Goal: Register for event/course

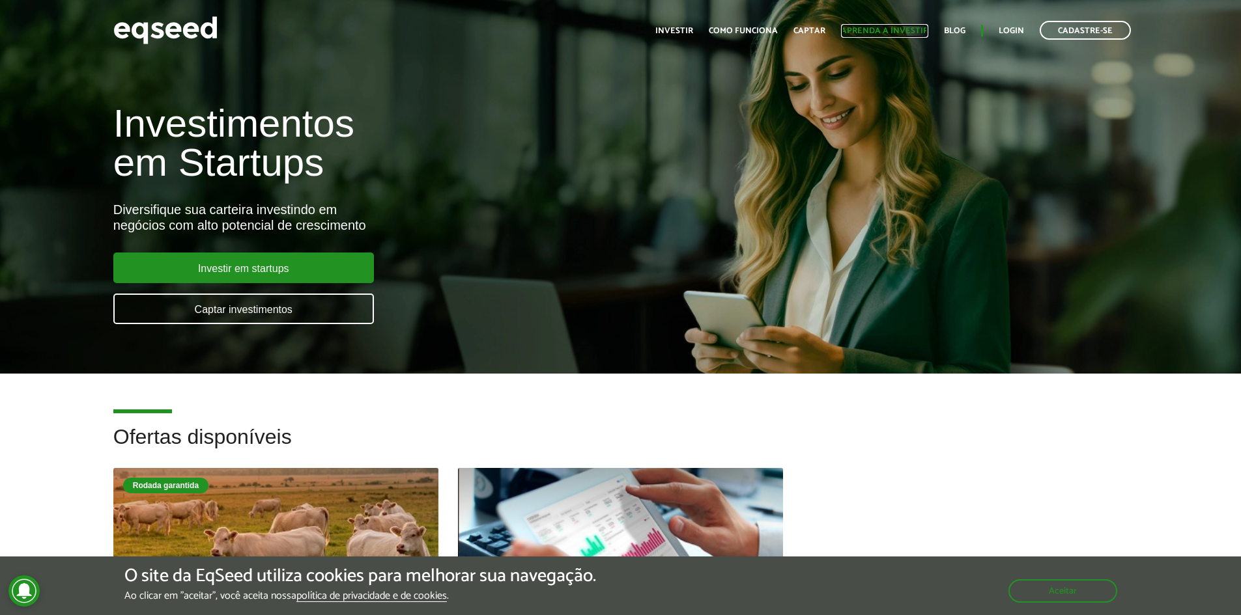
click at [880, 29] on link "Aprenda a investir" at bounding box center [884, 31] width 87 height 8
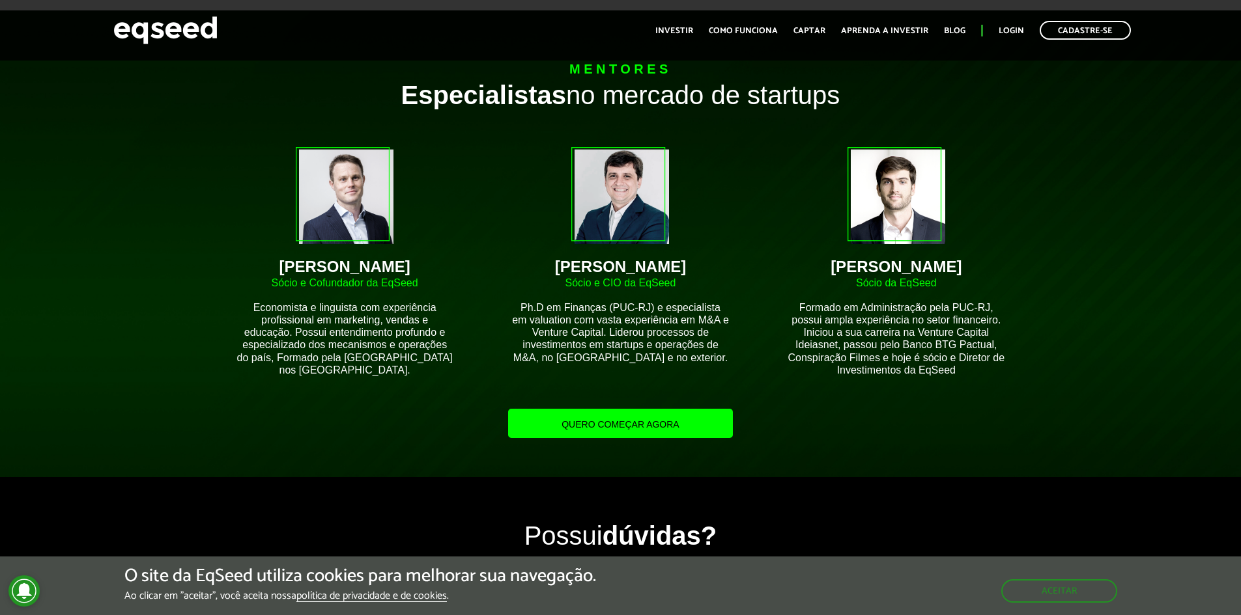
scroll to position [1498, 0]
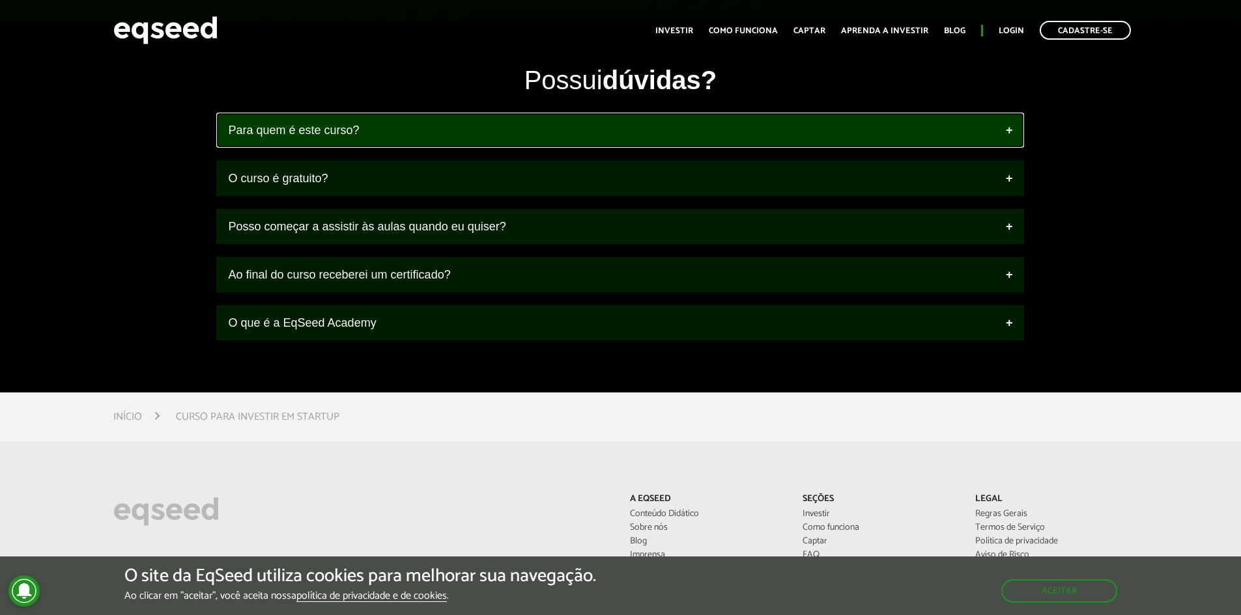
click at [498, 126] on link "Para quem é este curso?" at bounding box center [619, 130] width 807 height 35
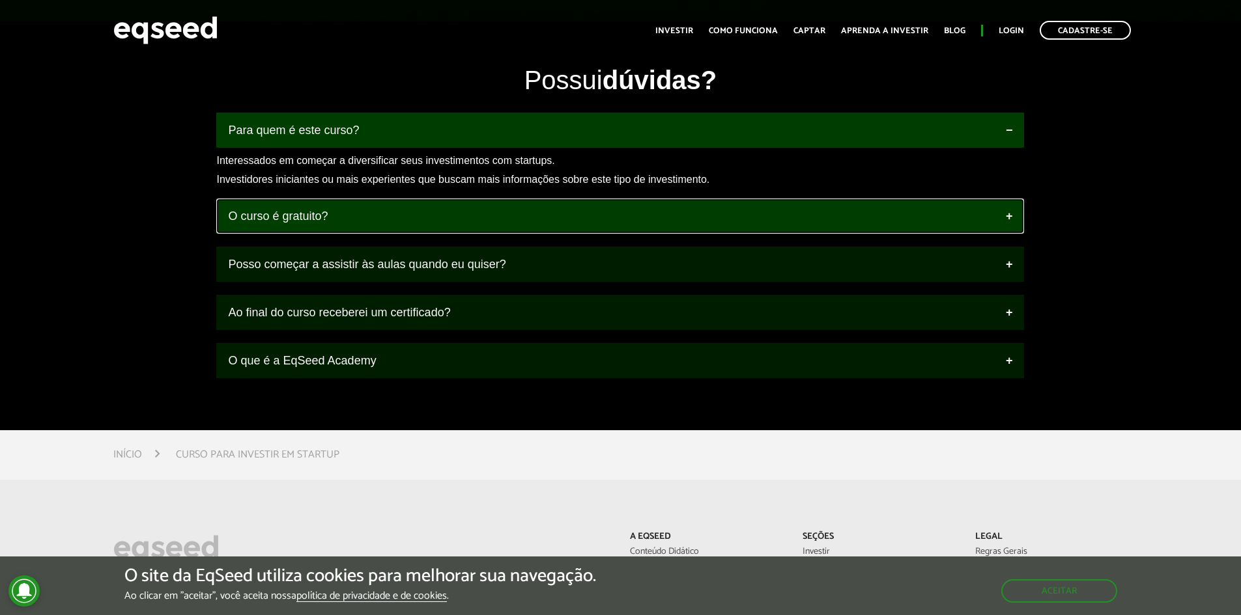
click at [494, 212] on link "O curso é gratuito?" at bounding box center [619, 216] width 807 height 35
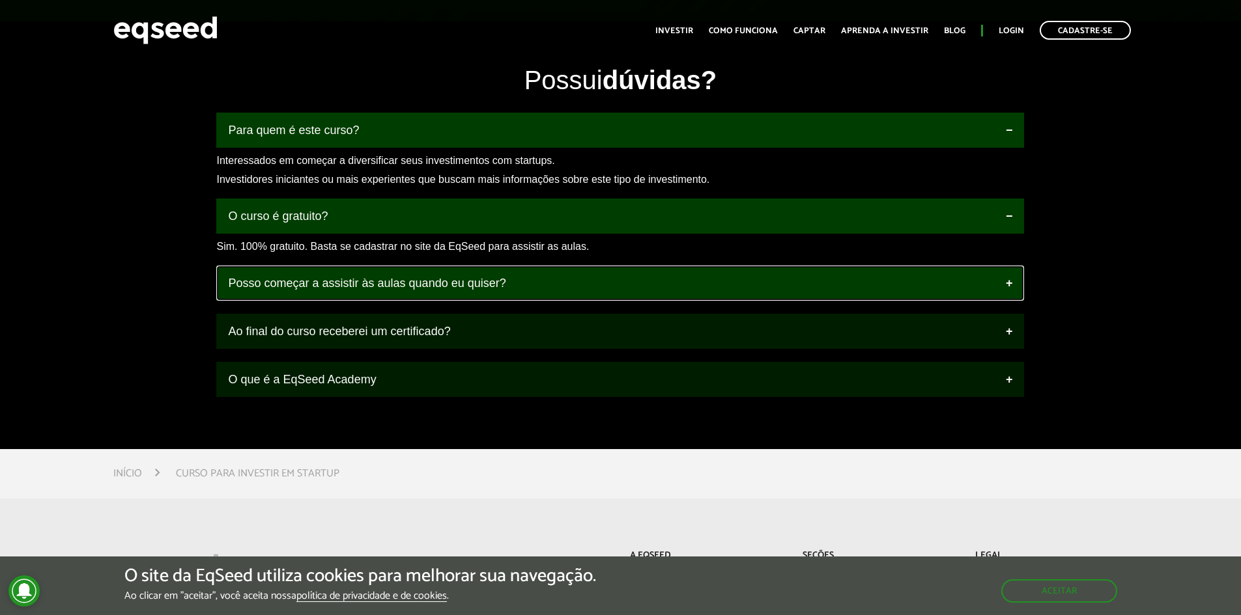
click at [456, 287] on link "Posso começar a assistir às aulas quando eu quiser?" at bounding box center [619, 283] width 807 height 35
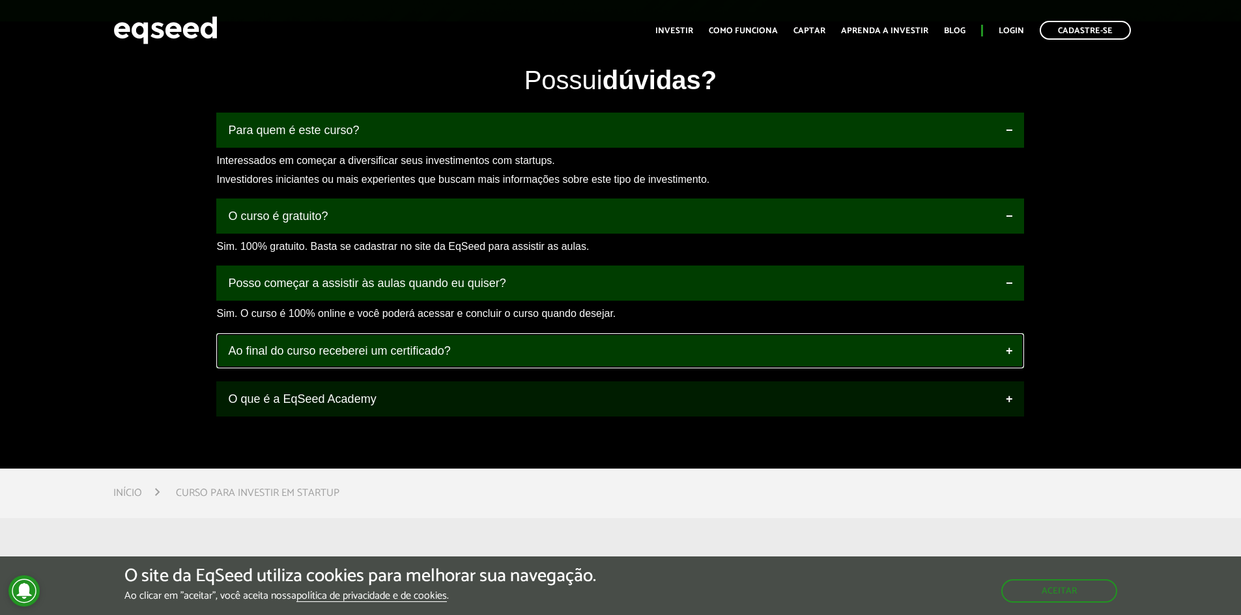
click at [471, 356] on link "Ao final do curso receberei um certificado?" at bounding box center [619, 350] width 807 height 35
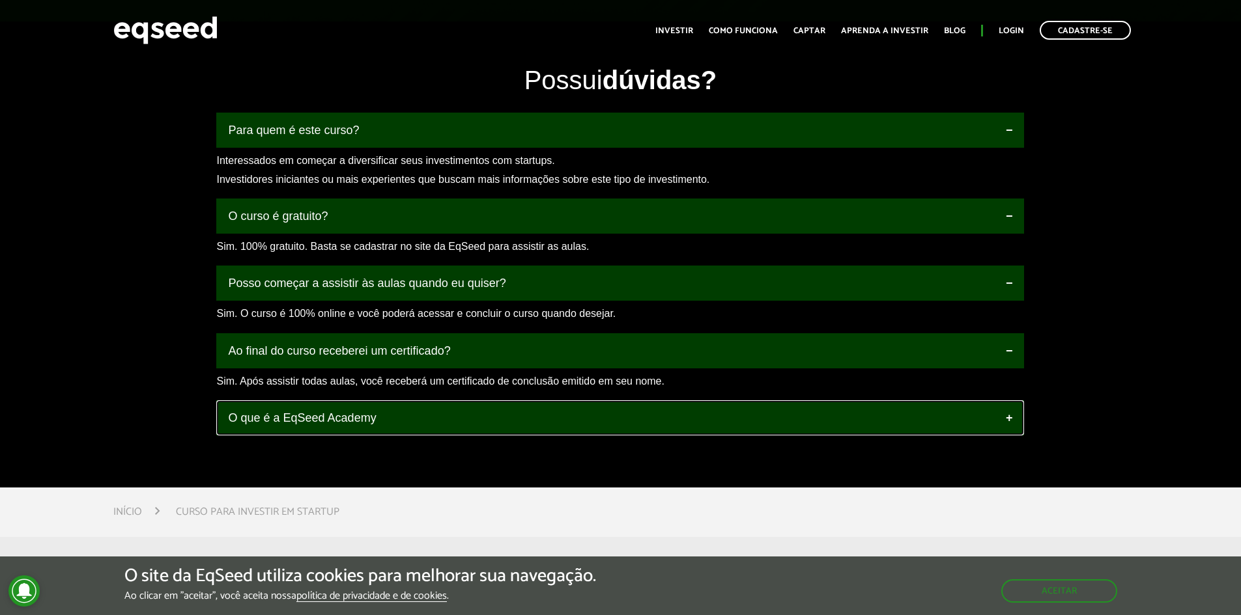
click at [442, 425] on link "O que é a EqSeed Academy" at bounding box center [619, 417] width 807 height 35
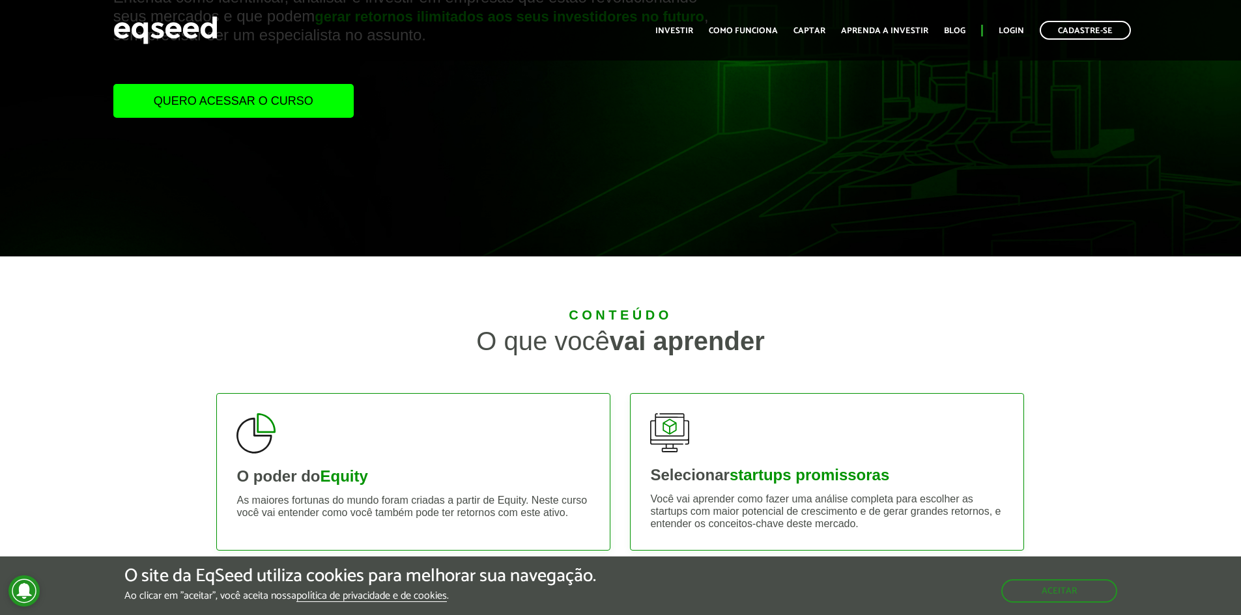
scroll to position [23, 0]
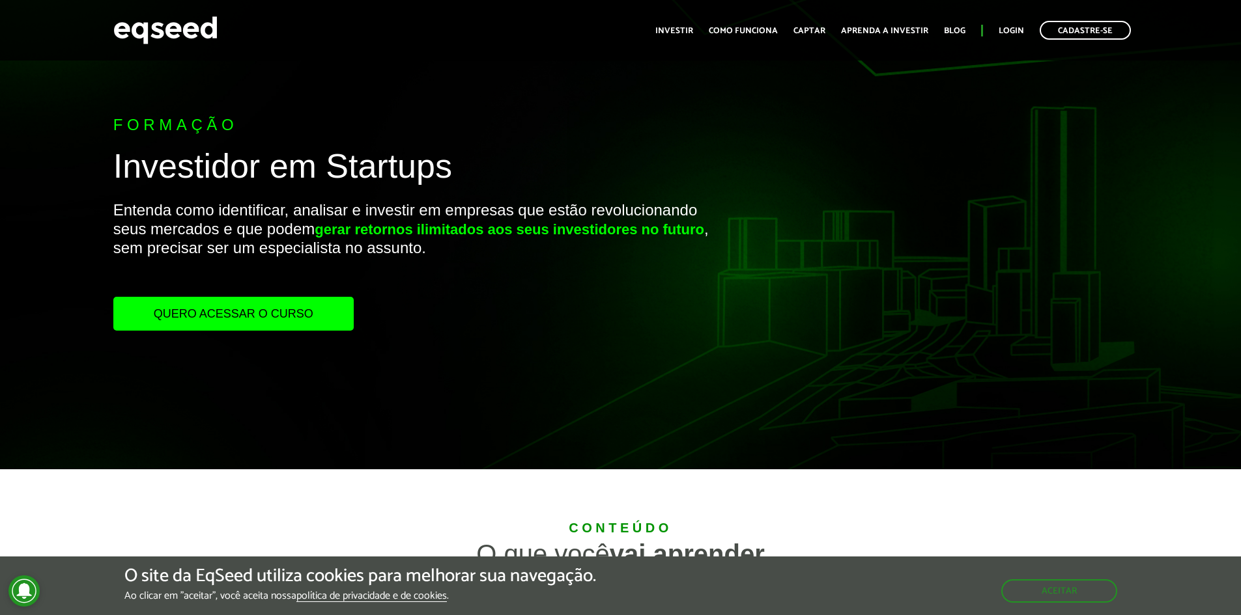
click at [271, 323] on link "Quero acessar o curso" at bounding box center [233, 314] width 240 height 34
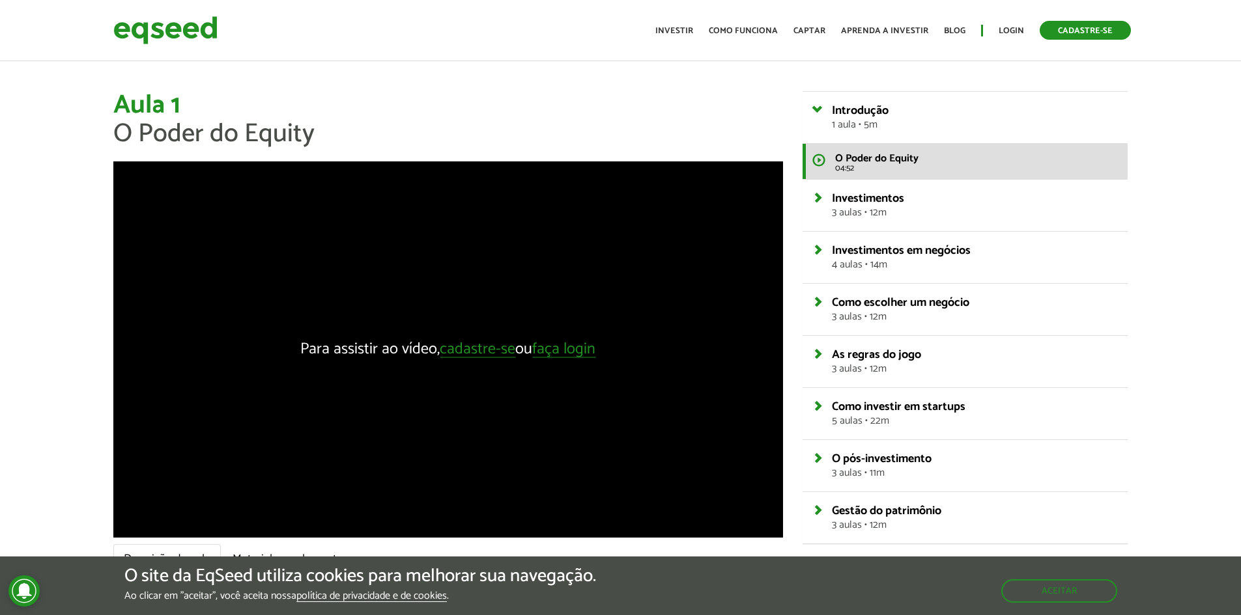
click at [1083, 31] on link "Cadastre-se" at bounding box center [1084, 30] width 91 height 19
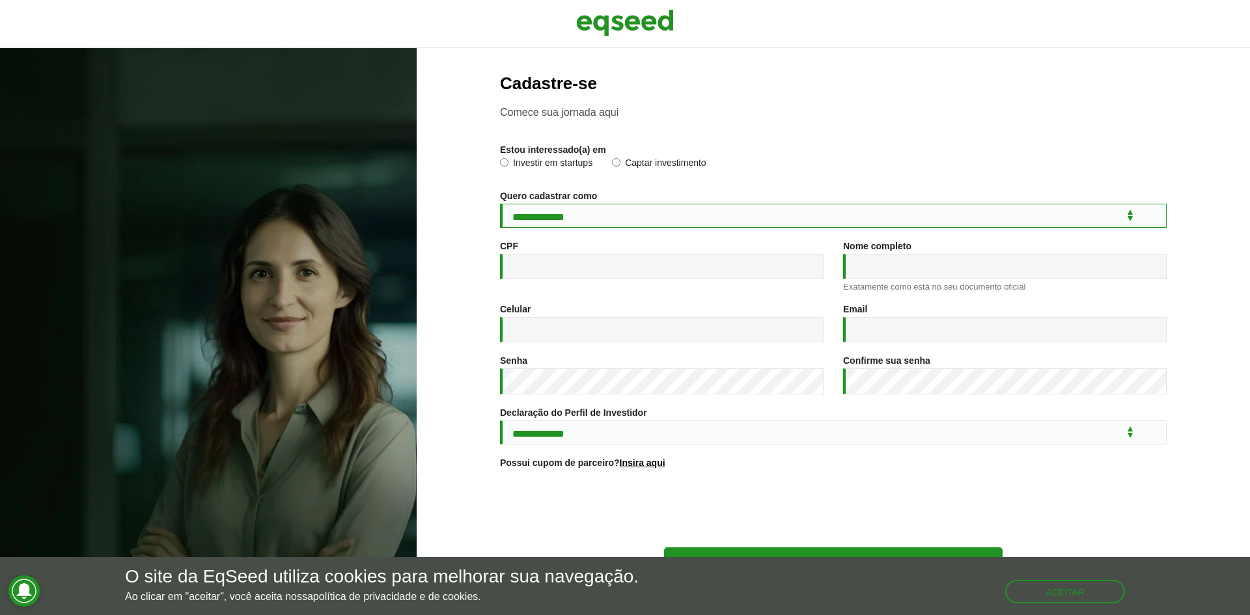
click at [564, 214] on select "**********" at bounding box center [833, 216] width 667 height 24
select select "***"
click at [500, 204] on select "**********" at bounding box center [833, 216] width 667 height 24
click at [545, 166] on label "Investir em startups" at bounding box center [546, 164] width 92 height 13
click at [555, 269] on input "CPF *" at bounding box center [662, 266] width 324 height 25
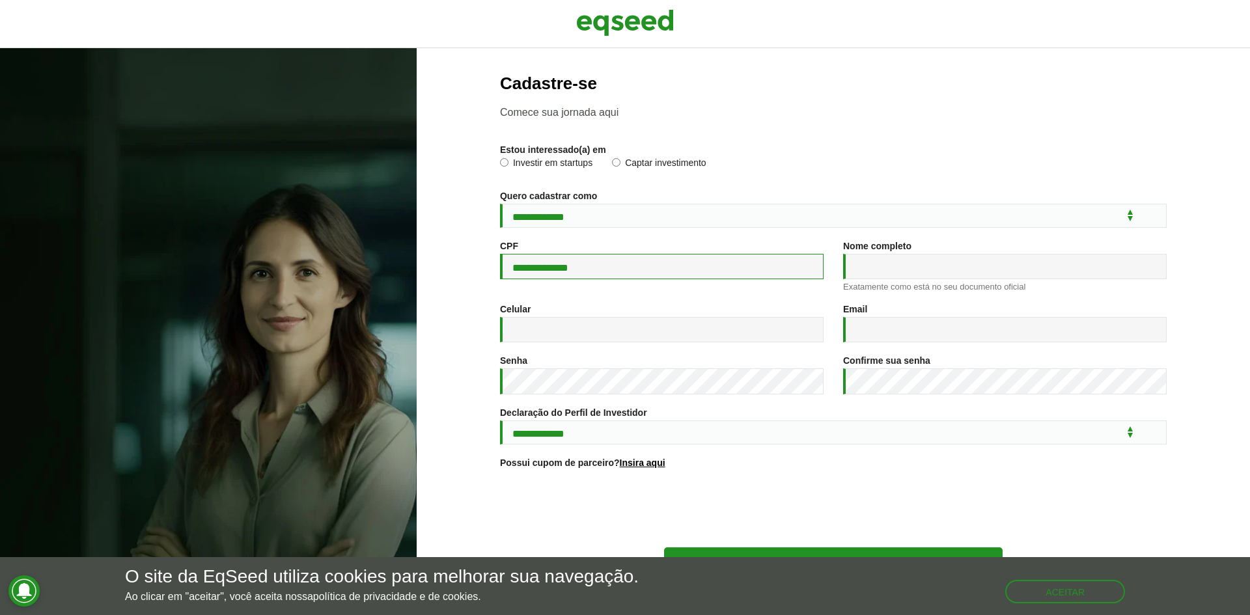
type input "**********"
click at [906, 268] on input "Nome completo *" at bounding box center [1005, 266] width 324 height 25
type input "**********"
click at [611, 327] on input "Celular *" at bounding box center [662, 329] width 324 height 25
type input "**********"
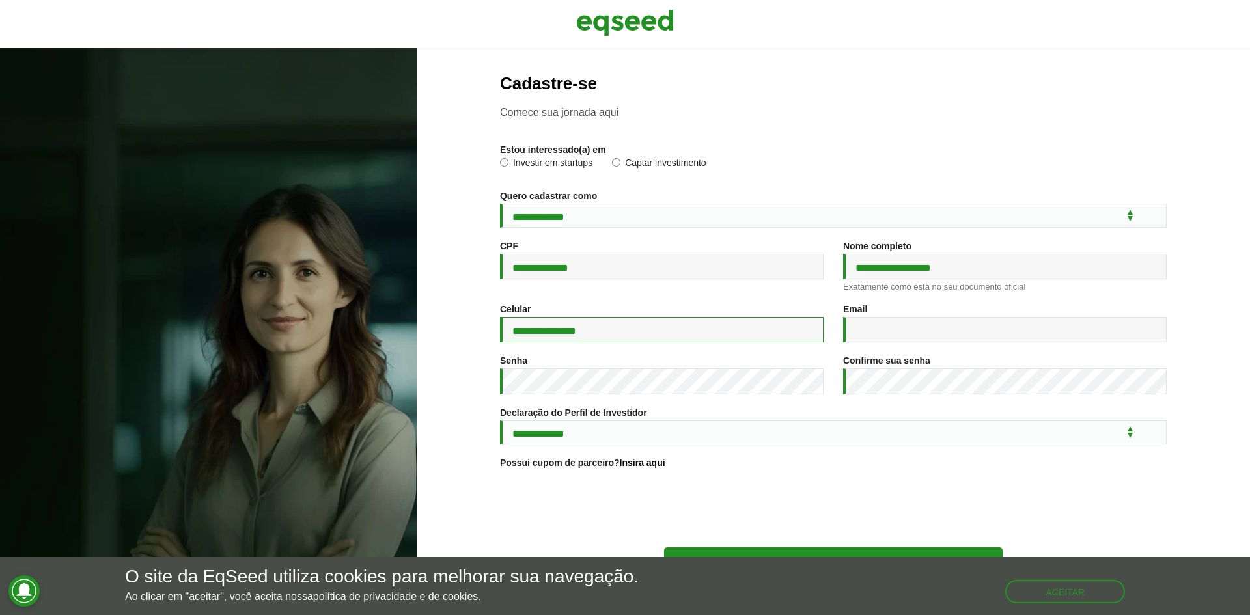
type input "**********"
click at [666, 440] on select "**********" at bounding box center [833, 433] width 667 height 24
select select "***"
click at [500, 423] on select "**********" at bounding box center [833, 433] width 667 height 24
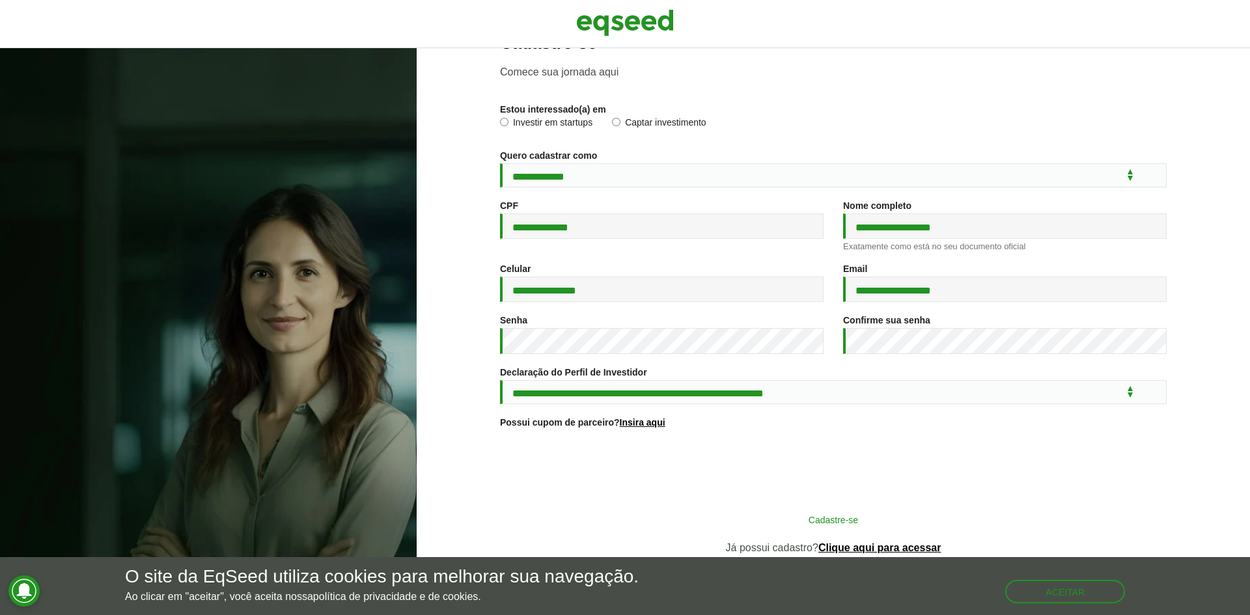
click at [768, 519] on button "Cadastre-se" at bounding box center [833, 519] width 339 height 25
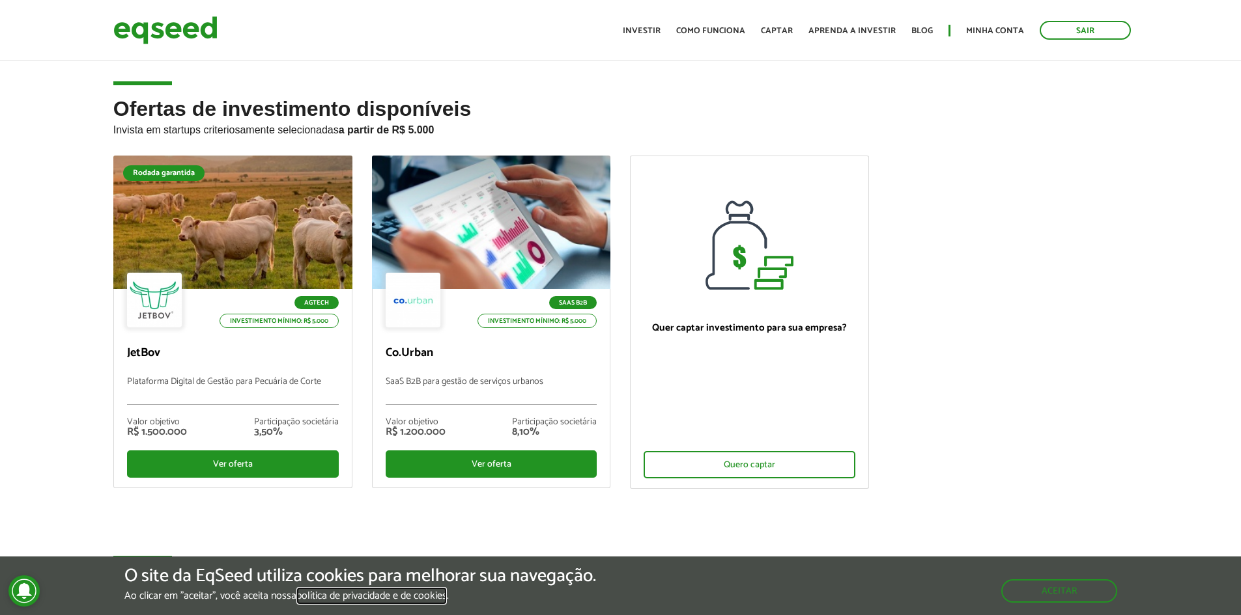
click at [391, 600] on link "política de privacidade e de cookies" at bounding box center [371, 596] width 150 height 11
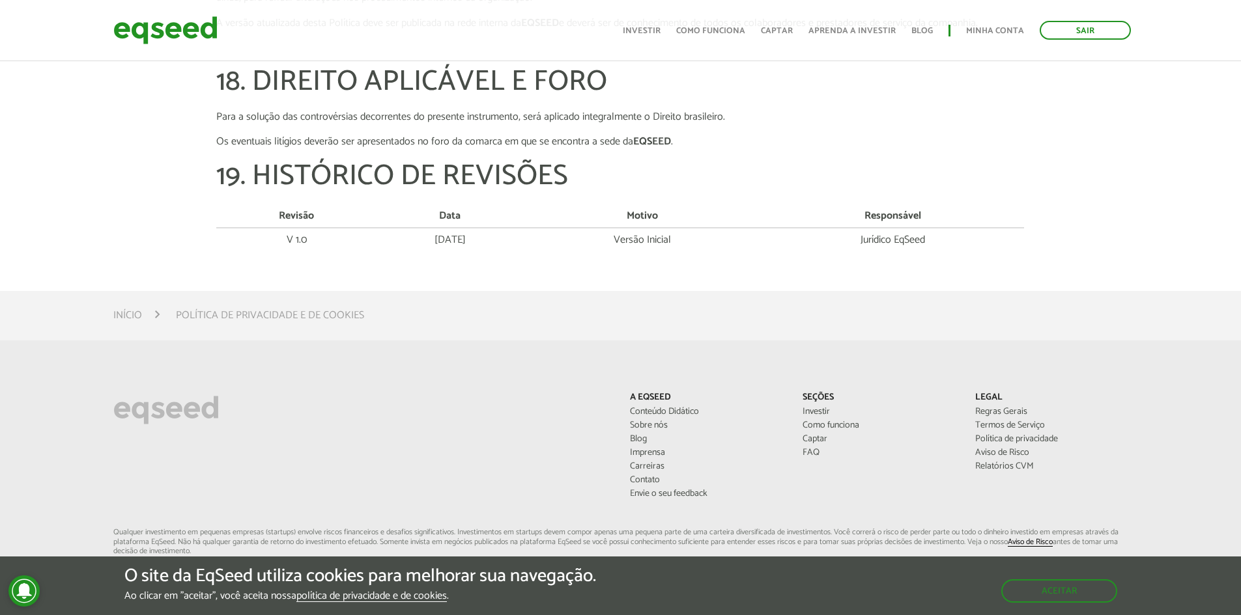
scroll to position [4067, 0]
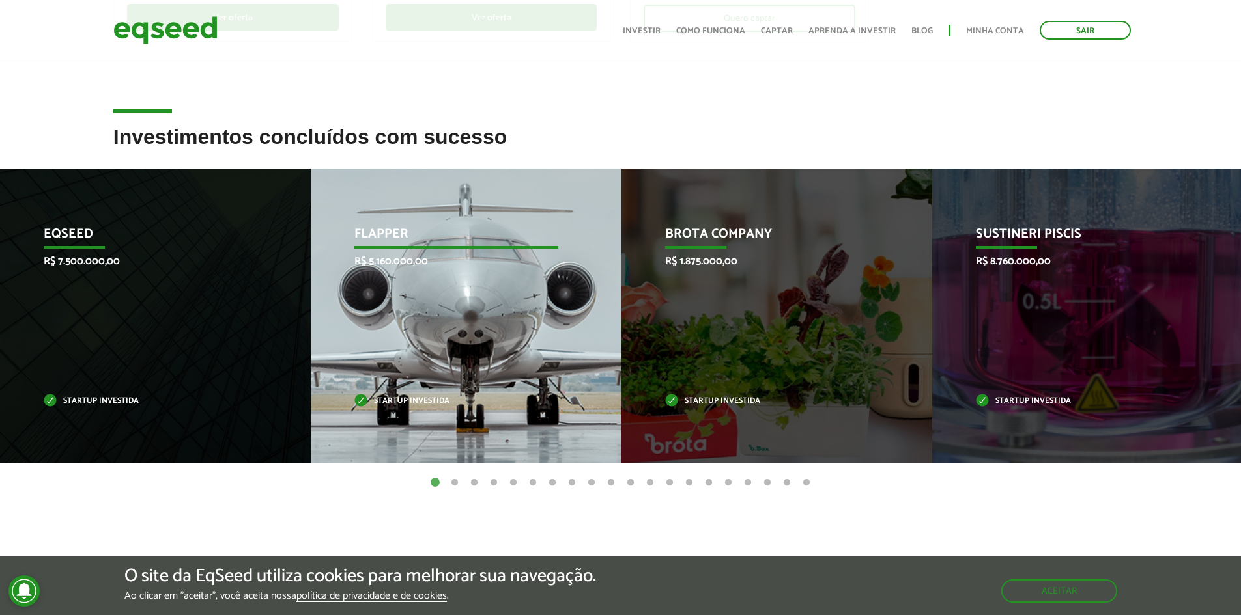
scroll to position [456, 0]
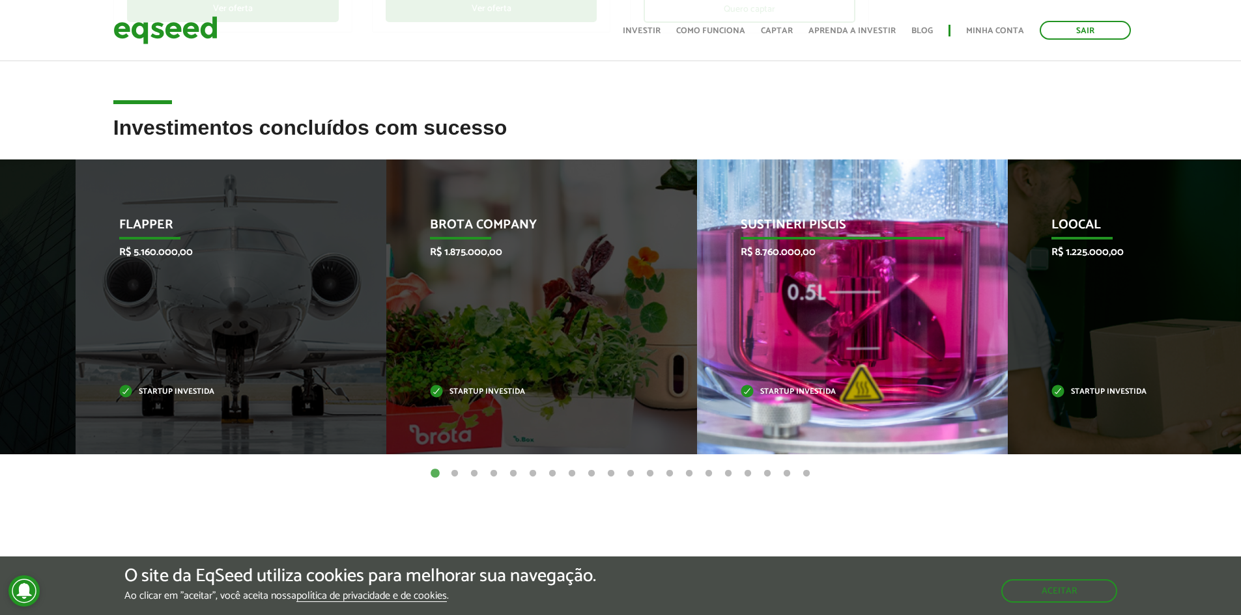
drag, startPoint x: 1109, startPoint y: 305, endPoint x: 878, endPoint y: 306, distance: 230.5
click at [878, 306] on div "Sustineri Piscis R$ 8.760.000,00 Startup investida" at bounding box center [842, 307] width 291 height 295
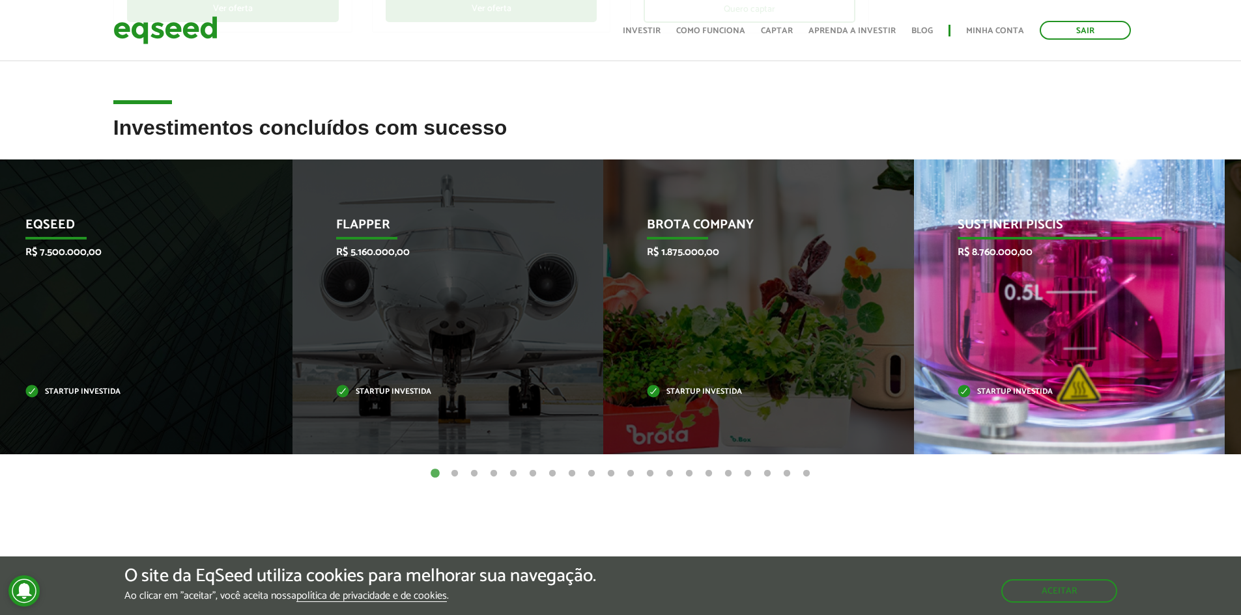
drag, startPoint x: 1129, startPoint y: 304, endPoint x: 1110, endPoint y: 305, distance: 18.2
click at [1110, 305] on div "Sustineri Piscis R$ 8.760.000,00 Startup investida" at bounding box center [1059, 307] width 291 height 295
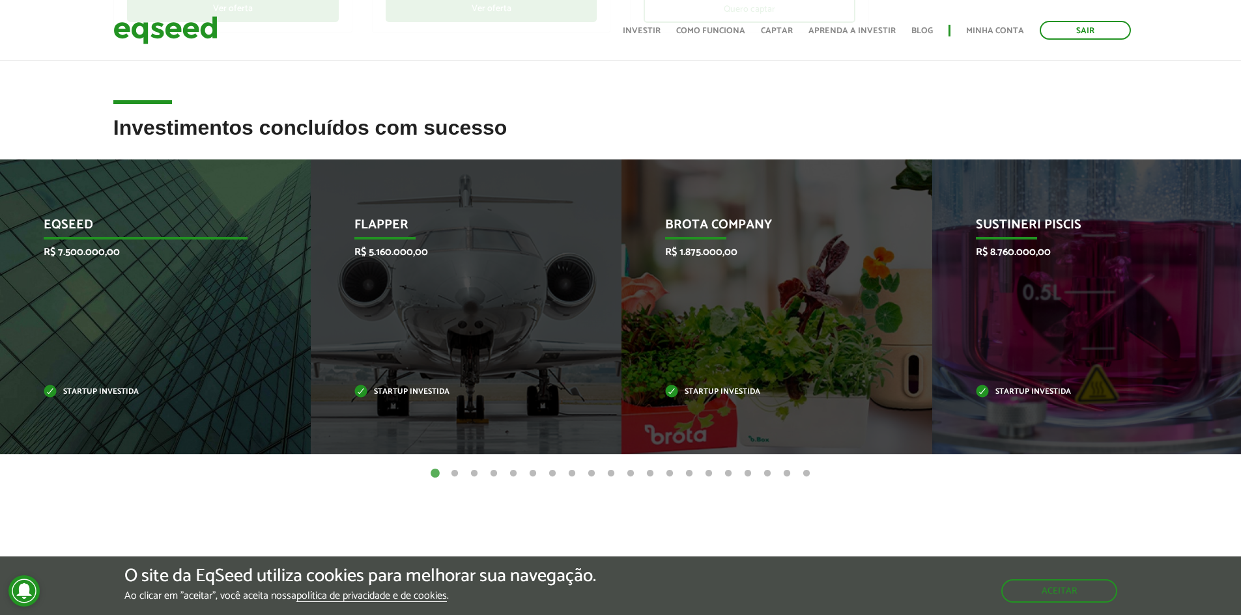
click at [134, 317] on div "EqSeed R$ 7.500.000,00 Startup investida" at bounding box center [145, 307] width 291 height 295
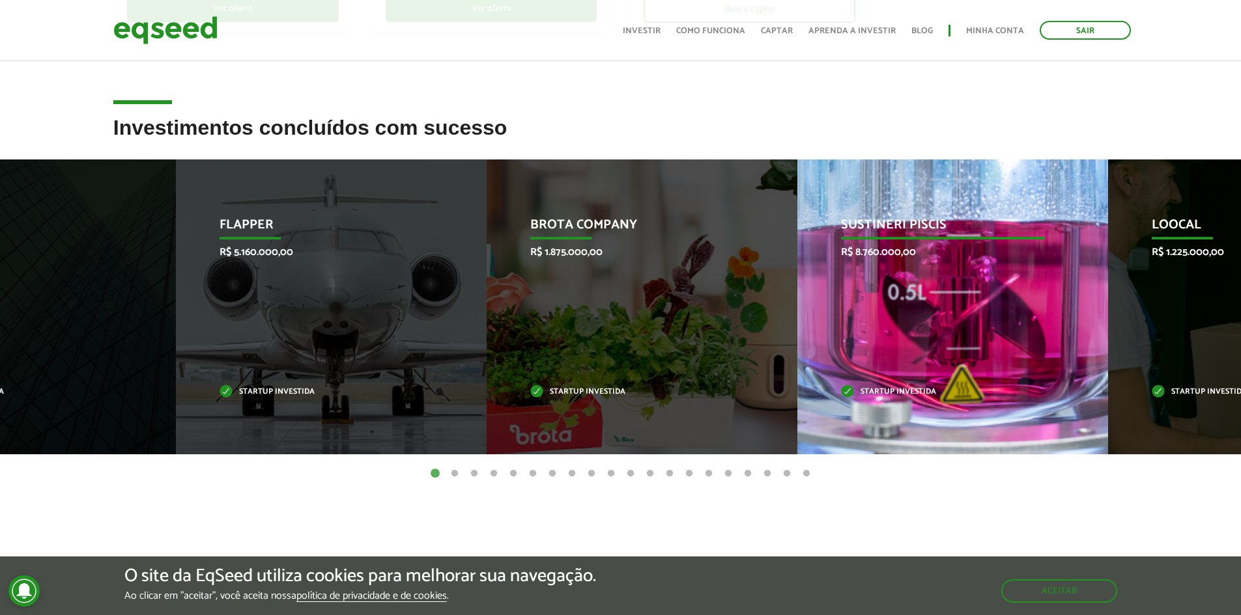
drag, startPoint x: 972, startPoint y: 300, endPoint x: 652, endPoint y: 302, distance: 320.4
click at [797, 302] on div "Sustineri Piscis R$ 8.760.000,00 Startup investida" at bounding box center [942, 307] width 291 height 295
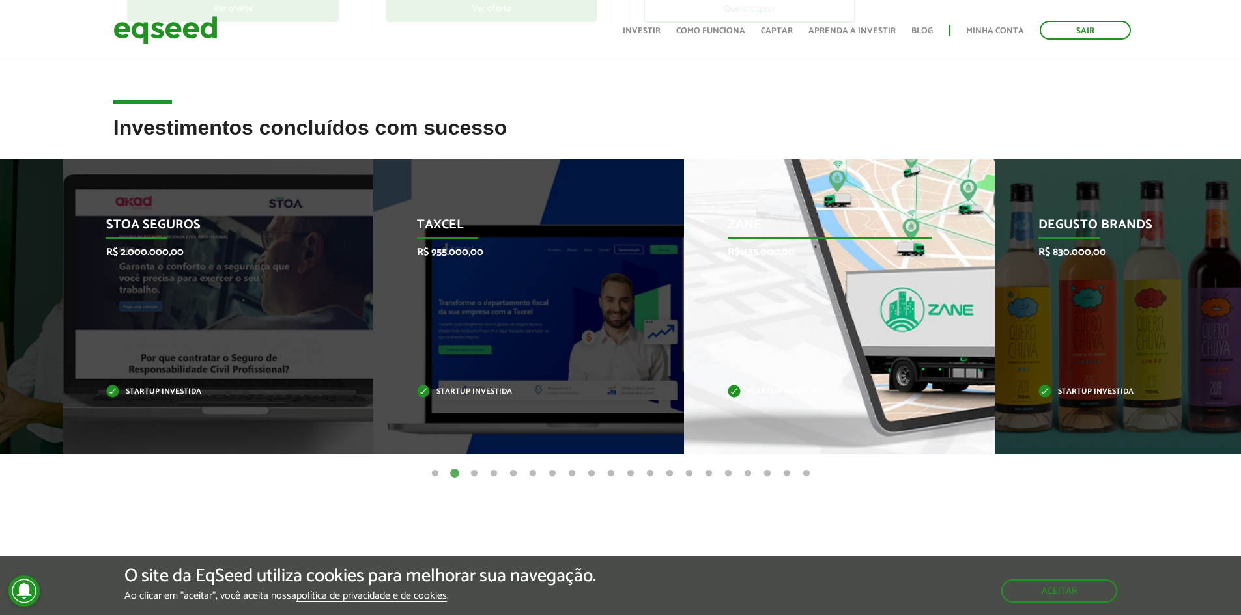
drag, startPoint x: 802, startPoint y: 324, endPoint x: 557, endPoint y: 330, distance: 245.6
click at [562, 330] on div "Taxcel R$ 955.000,00 Startup investida" at bounding box center [518, 307] width 291 height 295
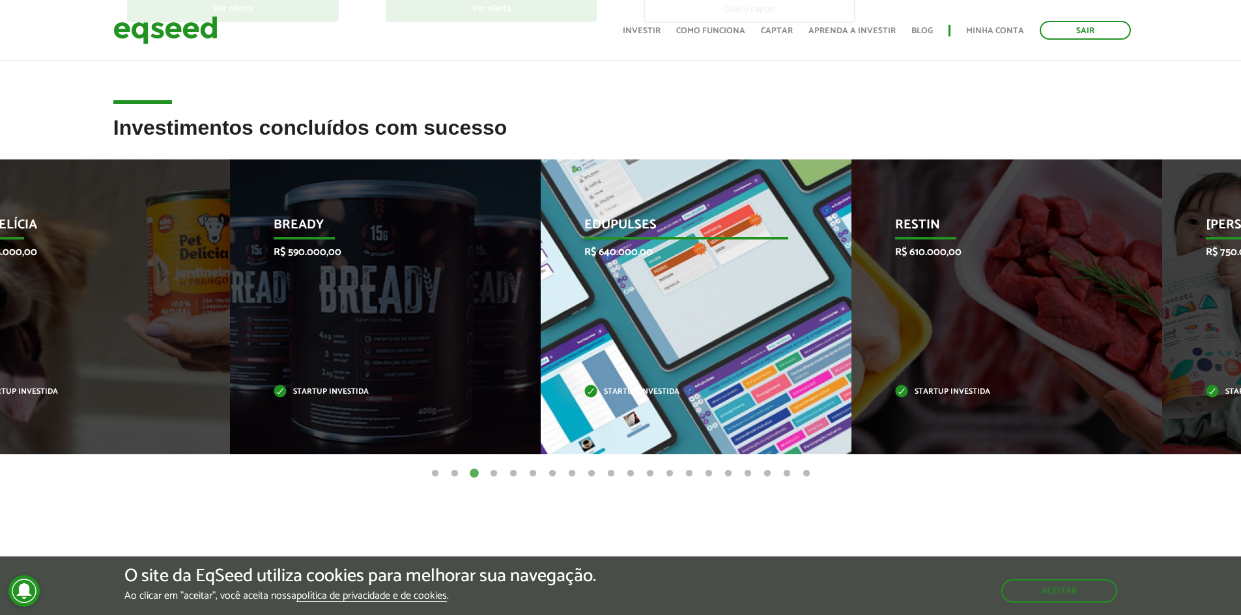
drag, startPoint x: 827, startPoint y: 336, endPoint x: 433, endPoint y: 337, distance: 394.0
click at [437, 337] on div "Bready R$ 590.000,00 Startup investida" at bounding box center [375, 307] width 291 height 295
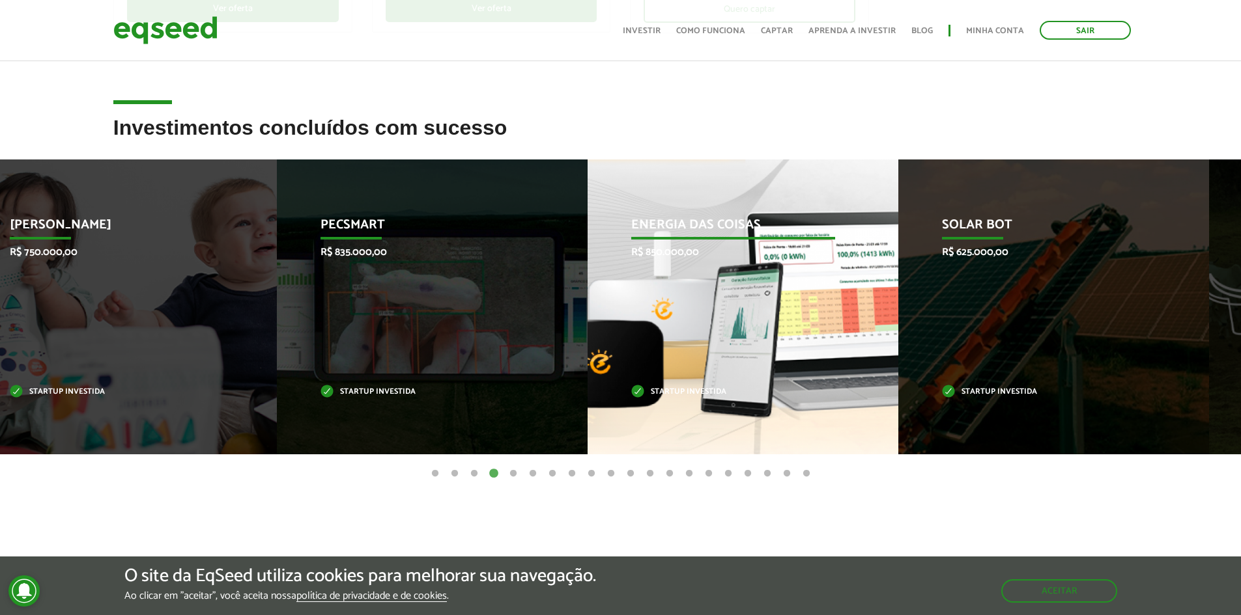
drag, startPoint x: 1062, startPoint y: 330, endPoint x: 659, endPoint y: 343, distance: 403.3
click at [662, 343] on div "Energia das Coisas R$ 850.000,00 Startup investida" at bounding box center [732, 307] width 291 height 295
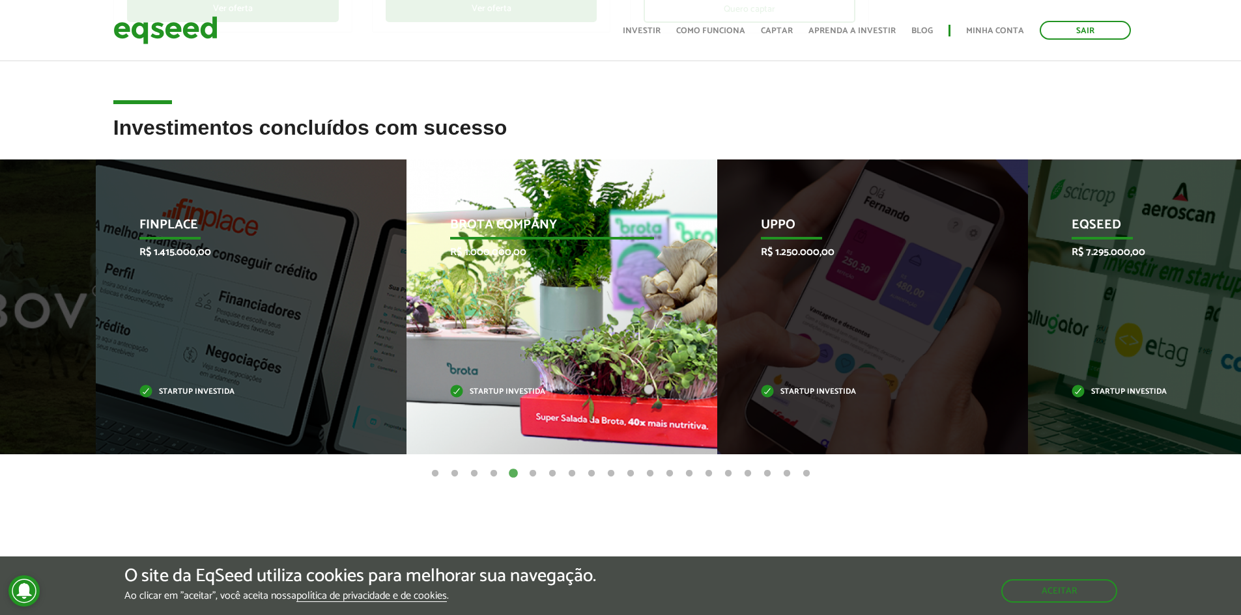
drag, startPoint x: 1077, startPoint y: 320, endPoint x: 526, endPoint y: 324, distance: 551.6
click at [526, 324] on div "Brota Company R$ 1.000.000,00 Startup investida" at bounding box center [551, 307] width 291 height 295
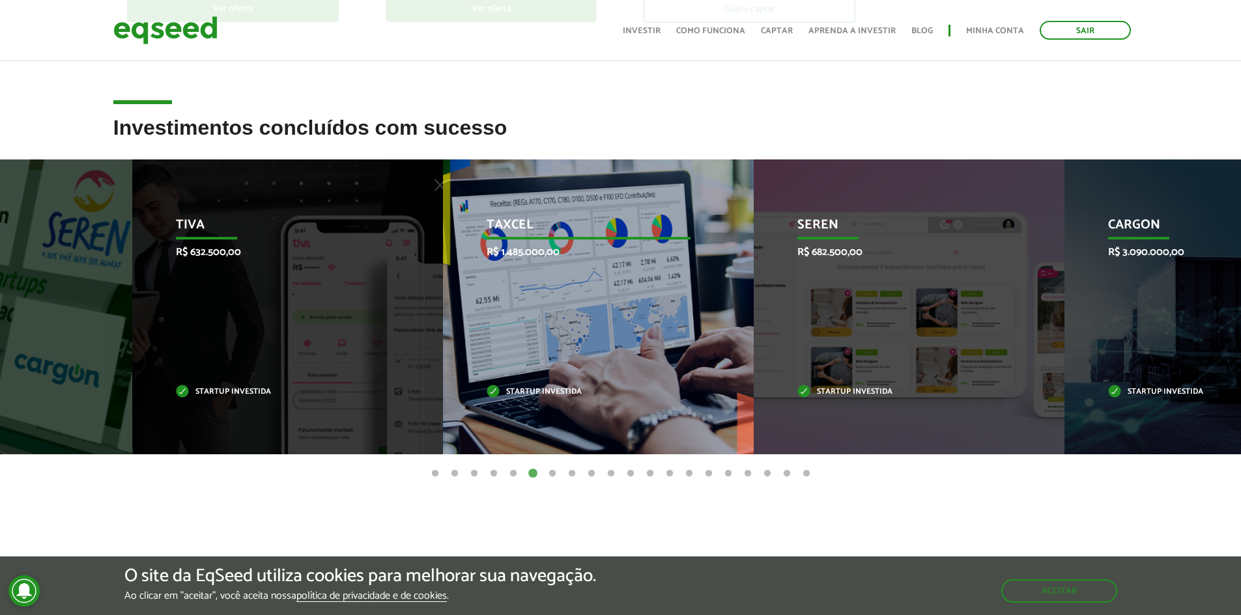
drag, startPoint x: 814, startPoint y: 320, endPoint x: 315, endPoint y: 323, distance: 498.8
click at [320, 323] on div "Tiva R$ 632.500,00 Startup investida" at bounding box center [277, 307] width 291 height 295
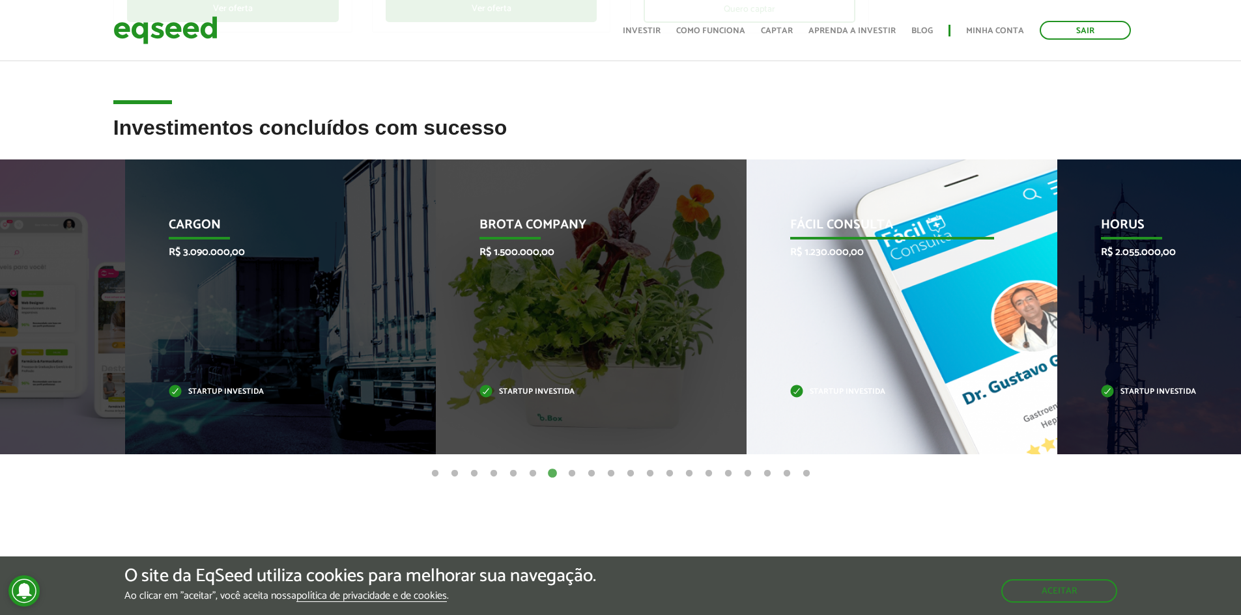
drag, startPoint x: 828, startPoint y: 321, endPoint x: 516, endPoint y: 326, distance: 312.0
click at [517, 326] on div "Brota Company R$ 1.500.000,00 Startup investida" at bounding box center [581, 307] width 291 height 295
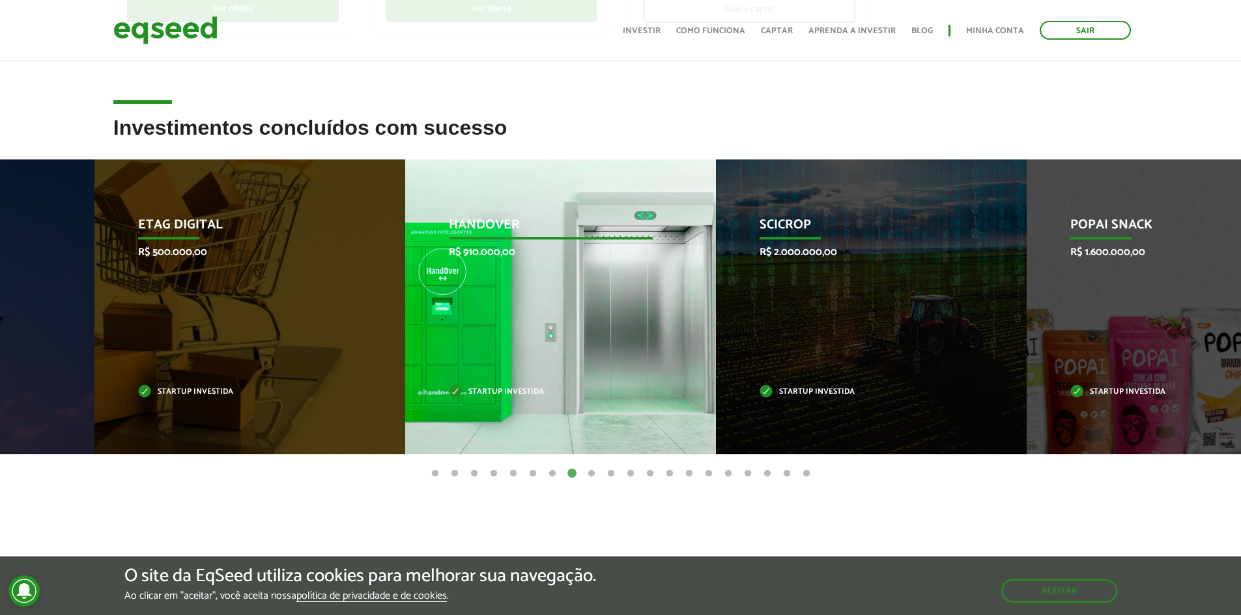
drag, startPoint x: 798, startPoint y: 313, endPoint x: 570, endPoint y: 313, distance: 227.3
click at [571, 313] on div "HandOver R$ 910.000,00 Startup investida" at bounding box center [550, 307] width 291 height 295
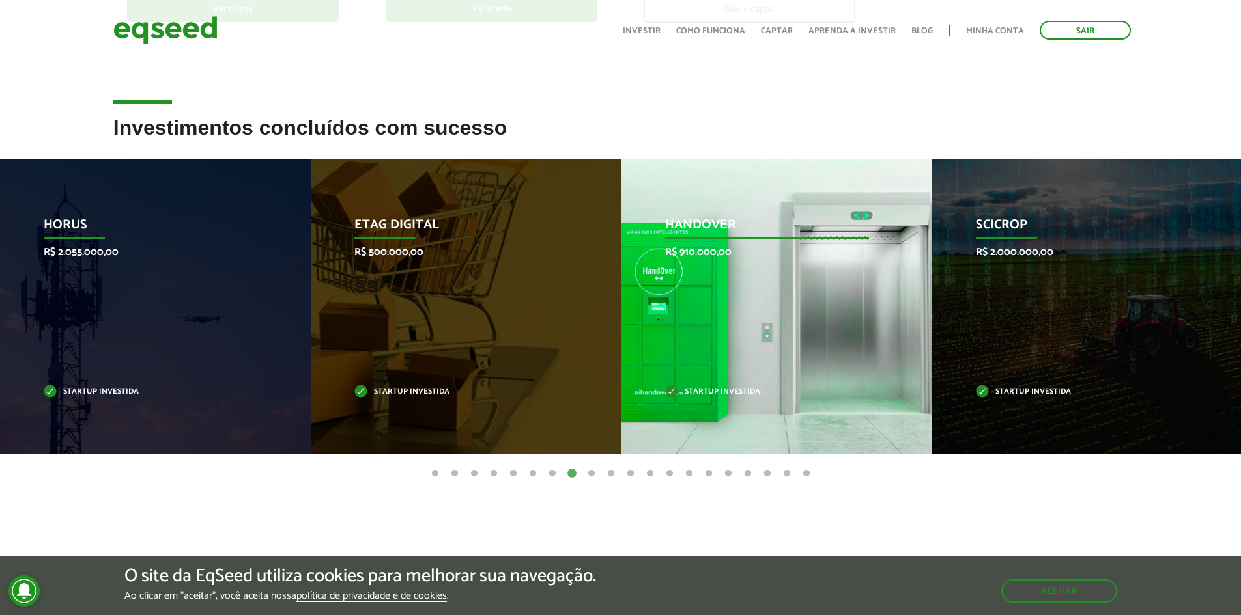
click at [673, 389] on p "Startup investida" at bounding box center [767, 392] width 204 height 7
click at [649, 271] on div "HandOver R$ 910.000,00 Startup investida" at bounding box center [766, 307] width 291 height 295
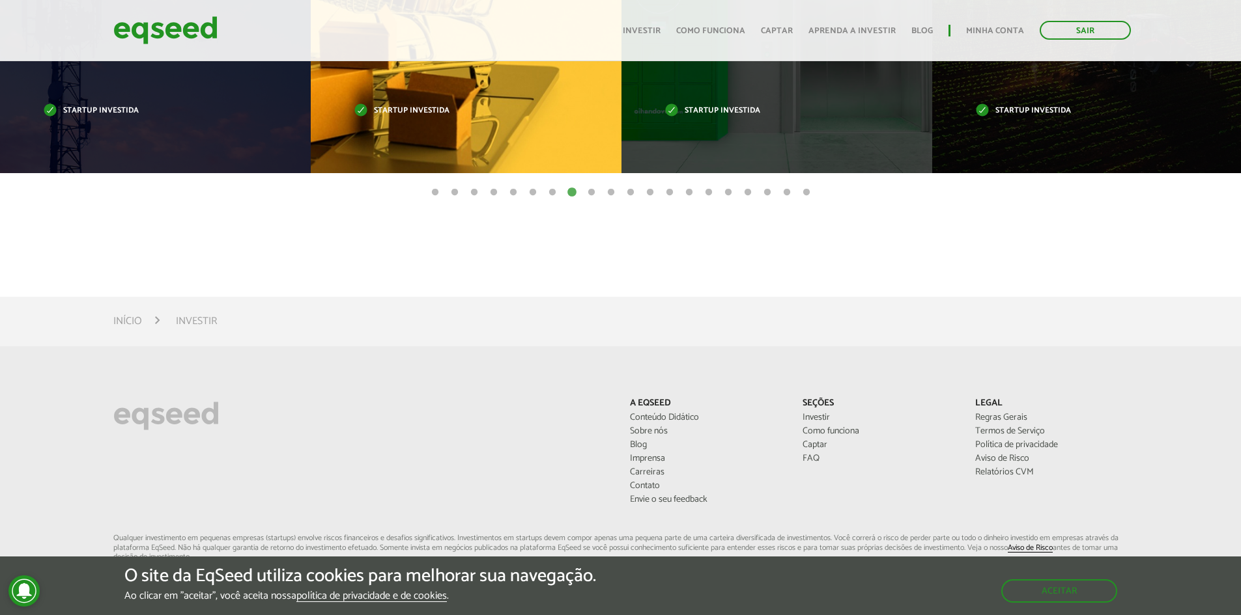
scroll to position [533, 0]
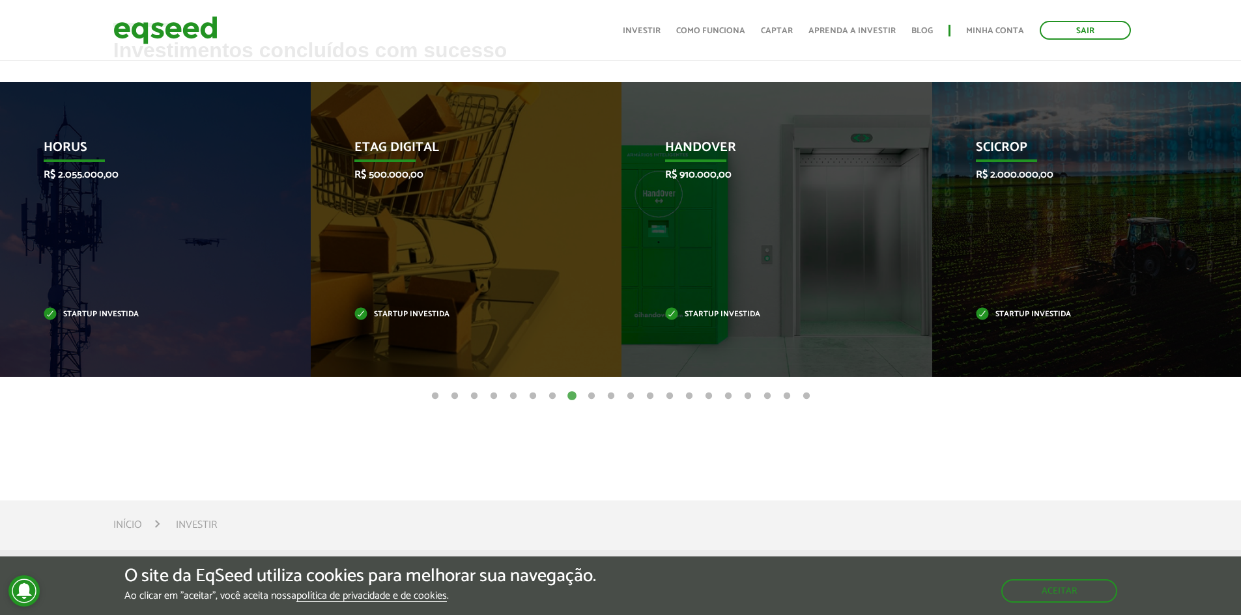
click at [592, 395] on button "9" at bounding box center [591, 396] width 13 height 13
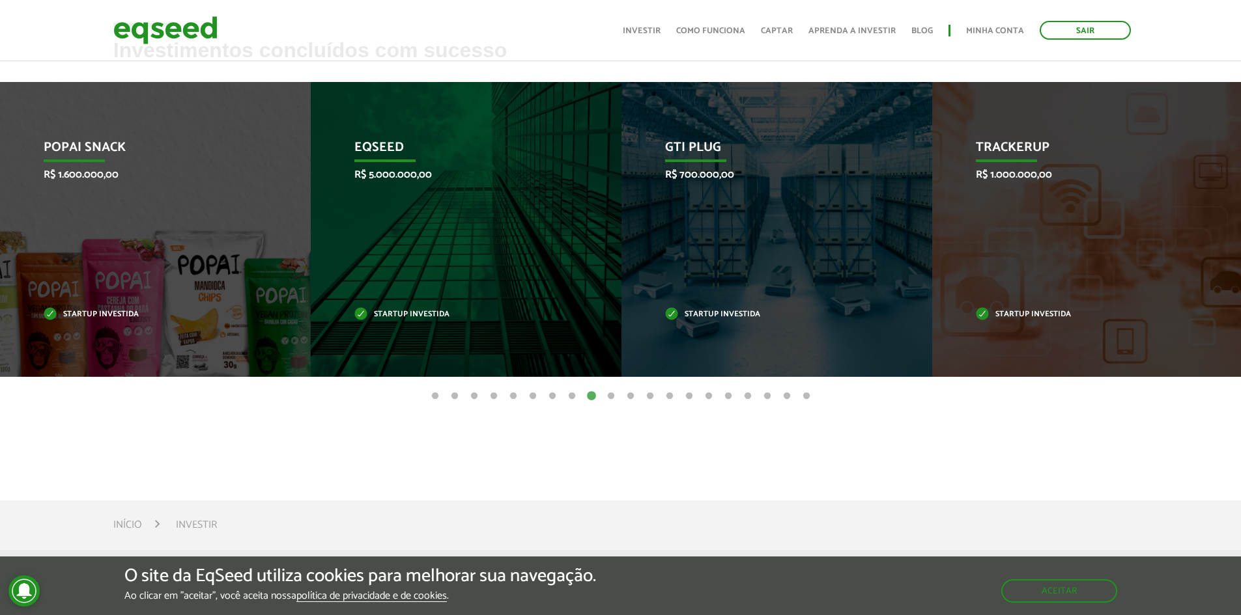
click at [611, 397] on button "10" at bounding box center [610, 396] width 13 height 13
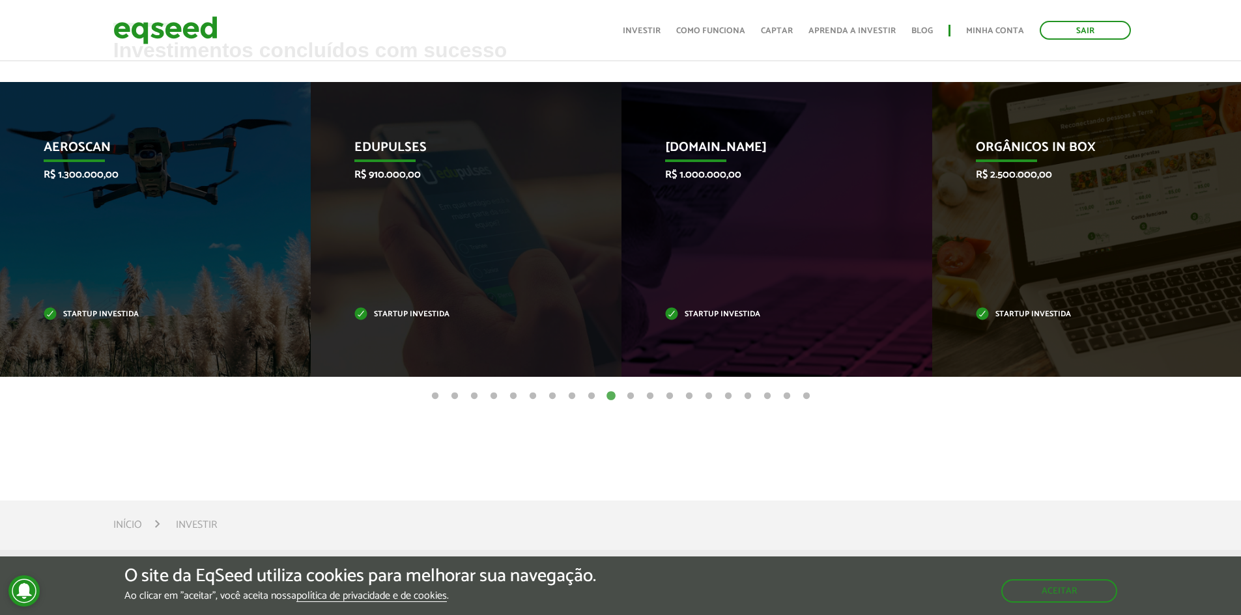
click at [630, 393] on button "11" at bounding box center [630, 396] width 13 height 13
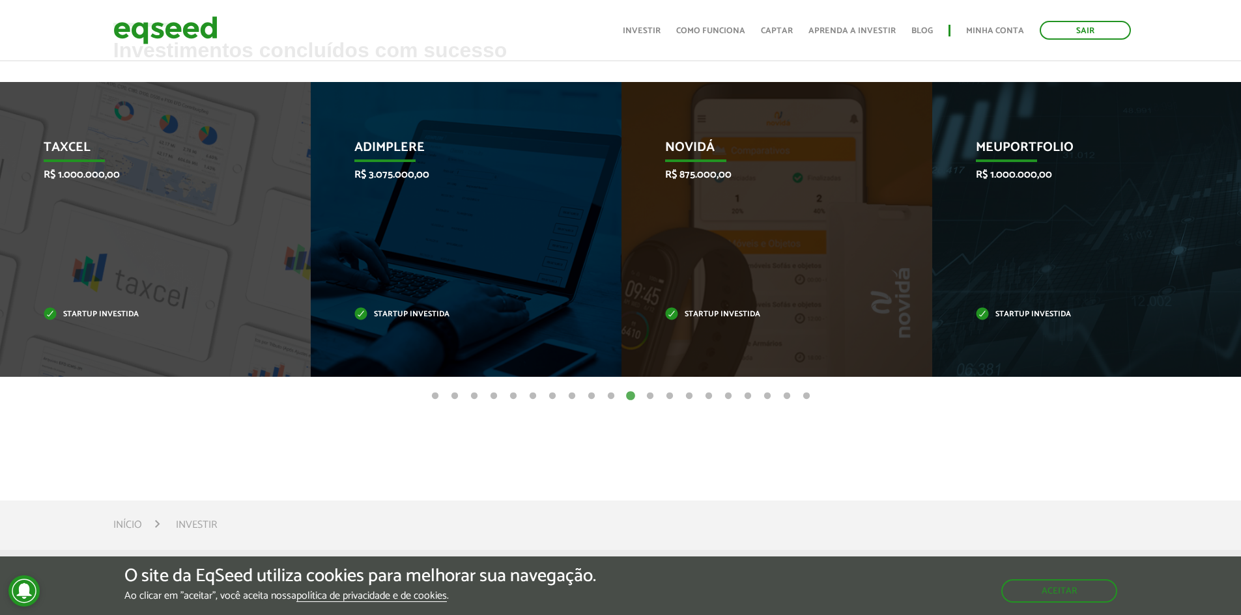
click at [647, 395] on button "12" at bounding box center [649, 396] width 13 height 13
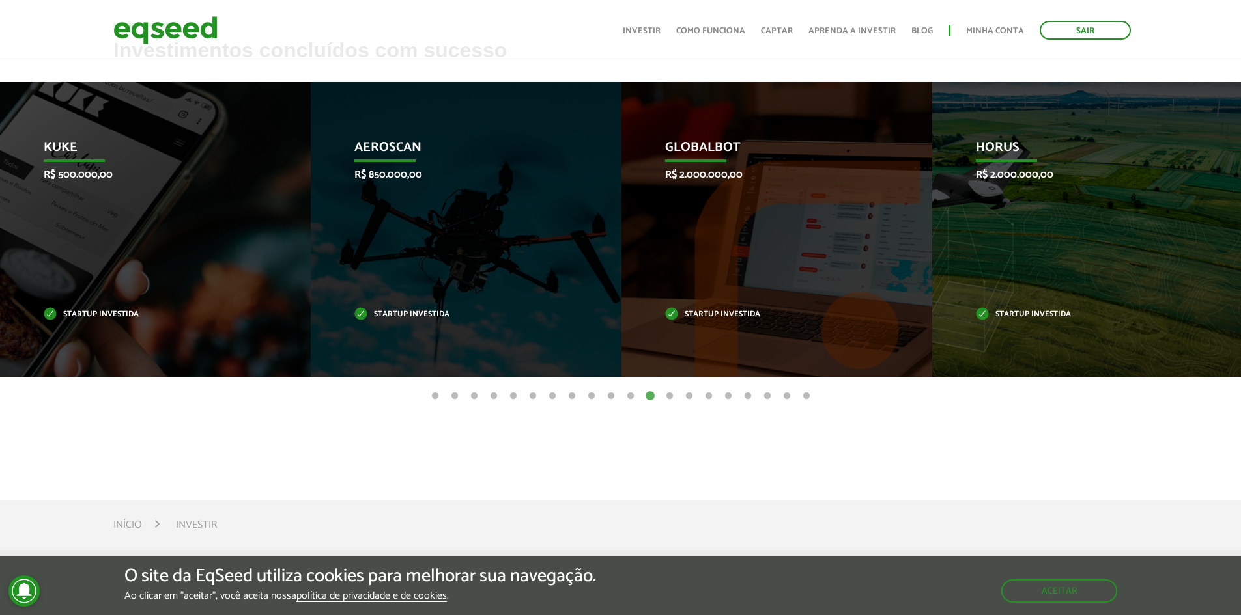
click at [638, 394] on ul "1 2 3 4 5 6 7 8 9 10 11 12 13 14 15 16 17 18 19 20" at bounding box center [620, 396] width 1241 height 14
click at [633, 397] on button "11" at bounding box center [630, 396] width 13 height 13
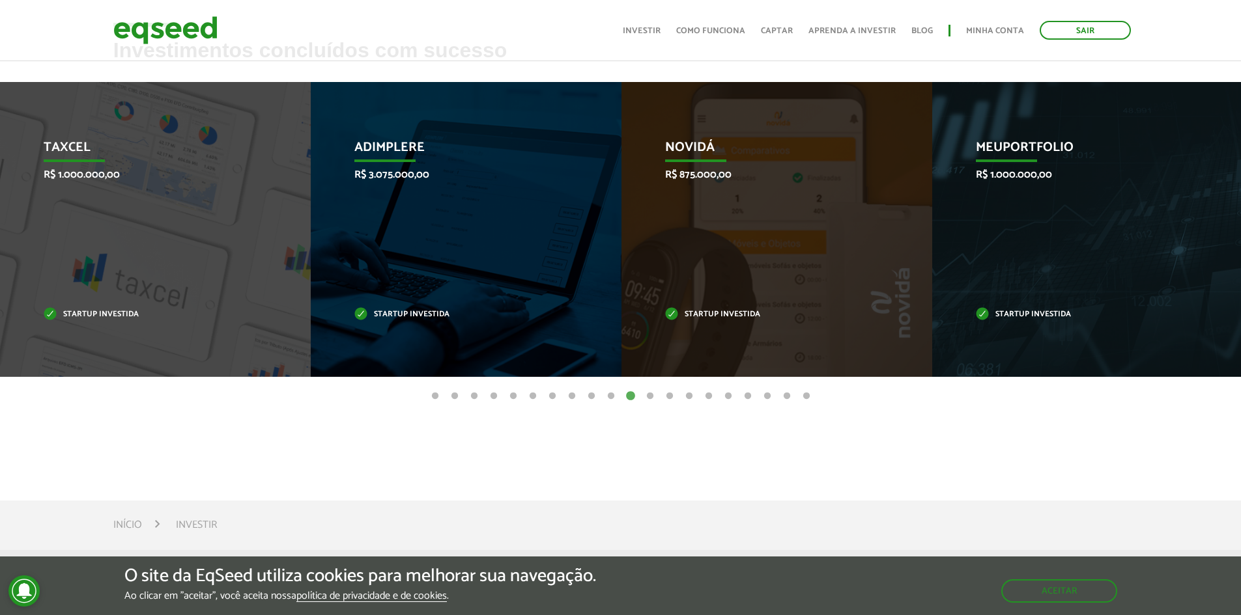
click at [652, 397] on button "12" at bounding box center [649, 396] width 13 height 13
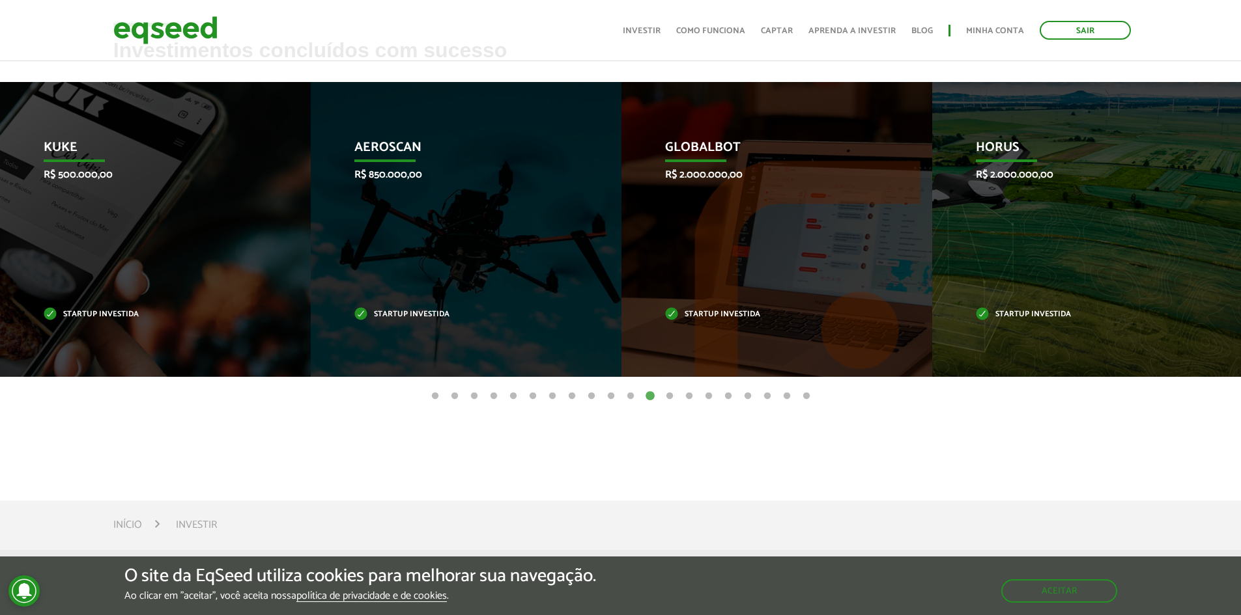
click at [667, 396] on button "13" at bounding box center [669, 396] width 13 height 13
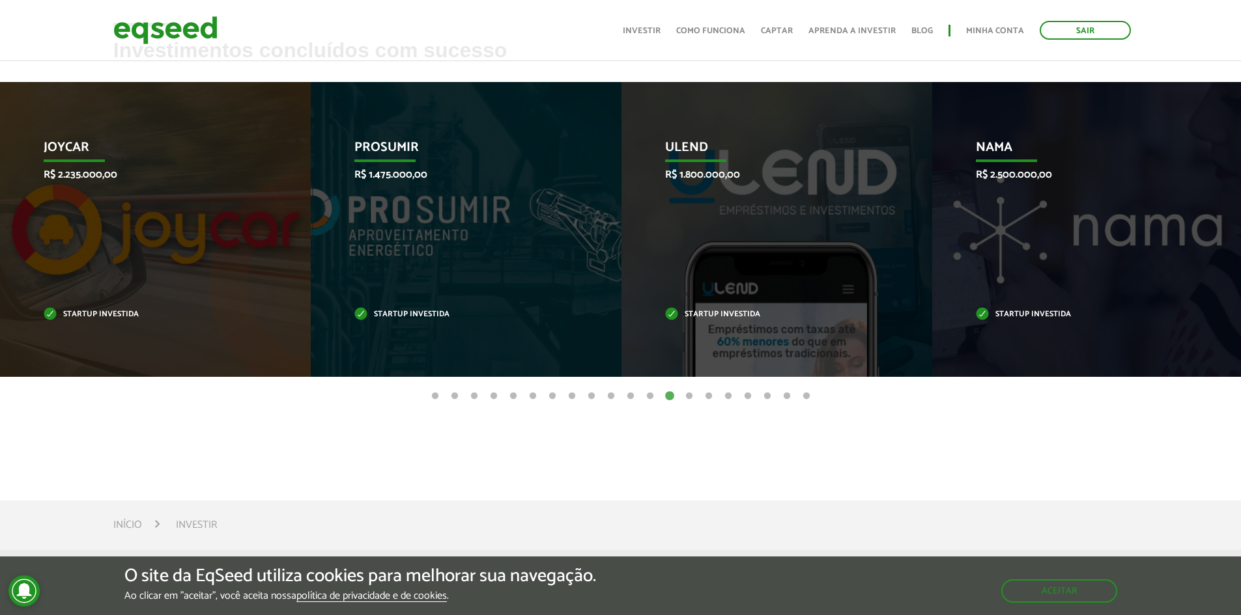
click at [693, 395] on button "14" at bounding box center [688, 396] width 13 height 13
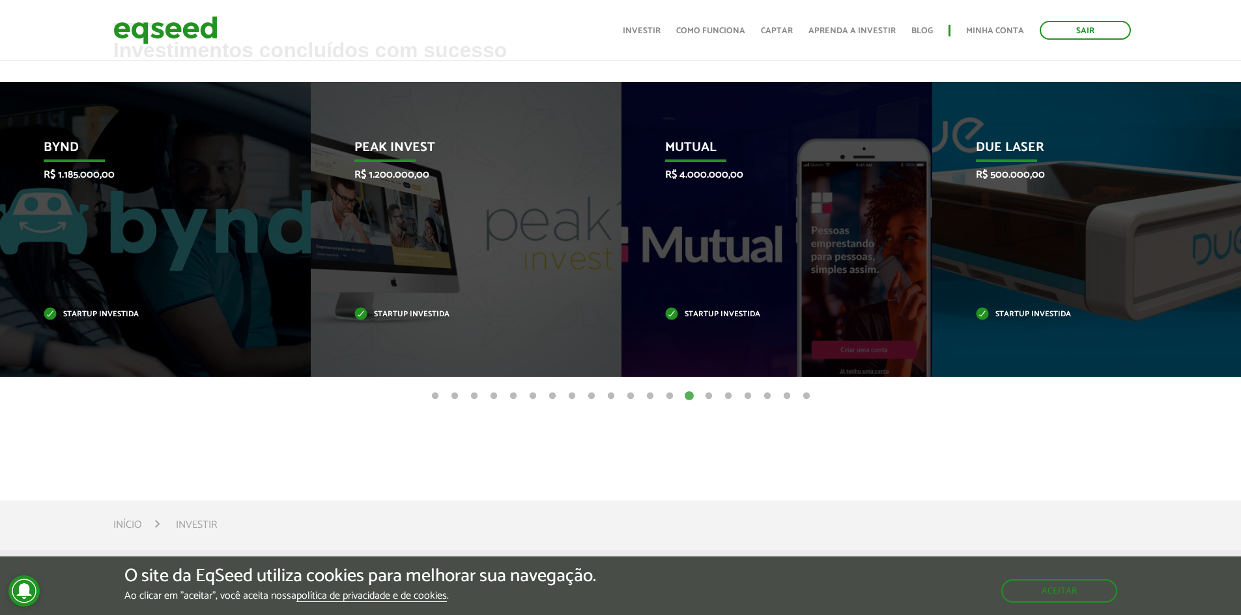
click at [705, 399] on button "15" at bounding box center [708, 396] width 13 height 13
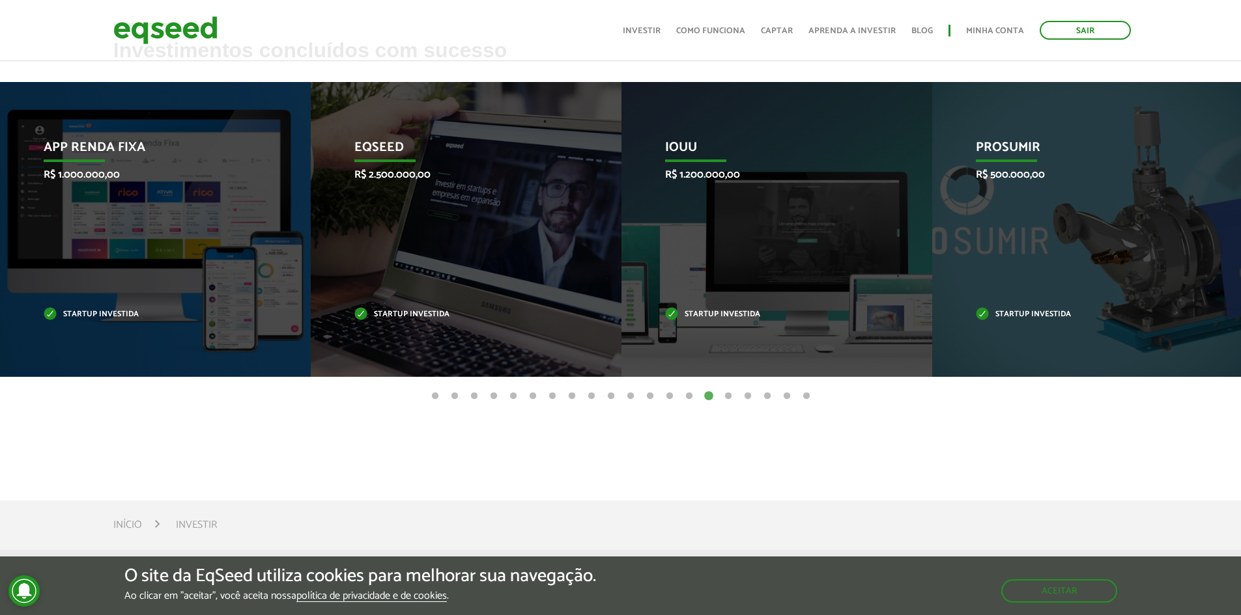
click at [725, 399] on button "16" at bounding box center [728, 396] width 13 height 13
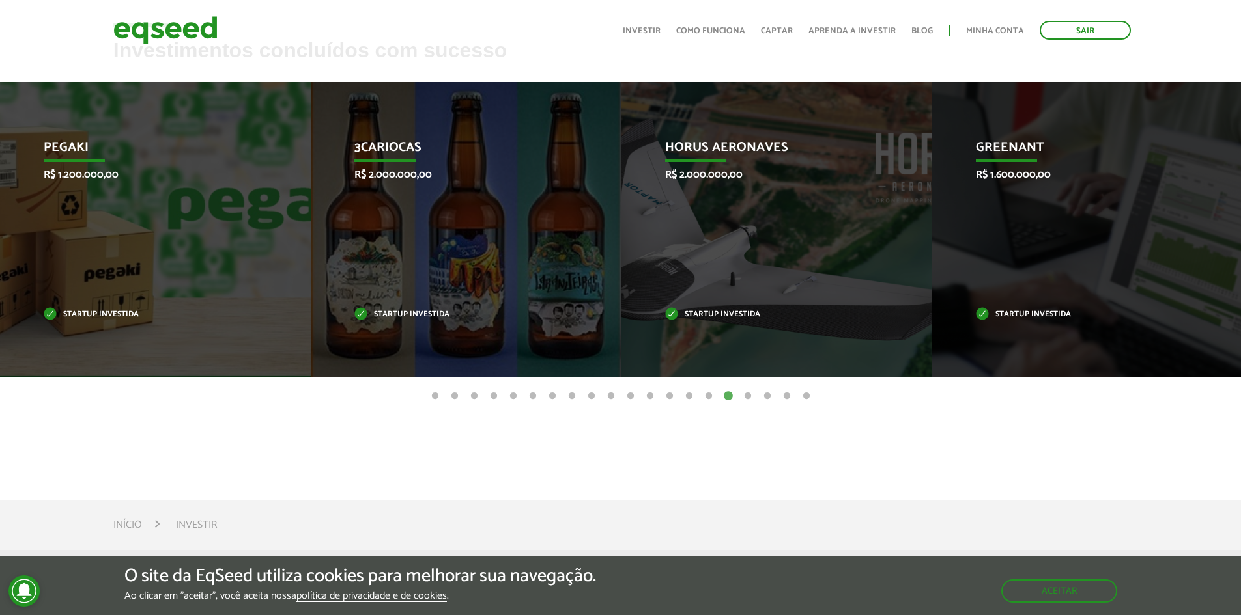
click at [747, 397] on button "17" at bounding box center [747, 396] width 13 height 13
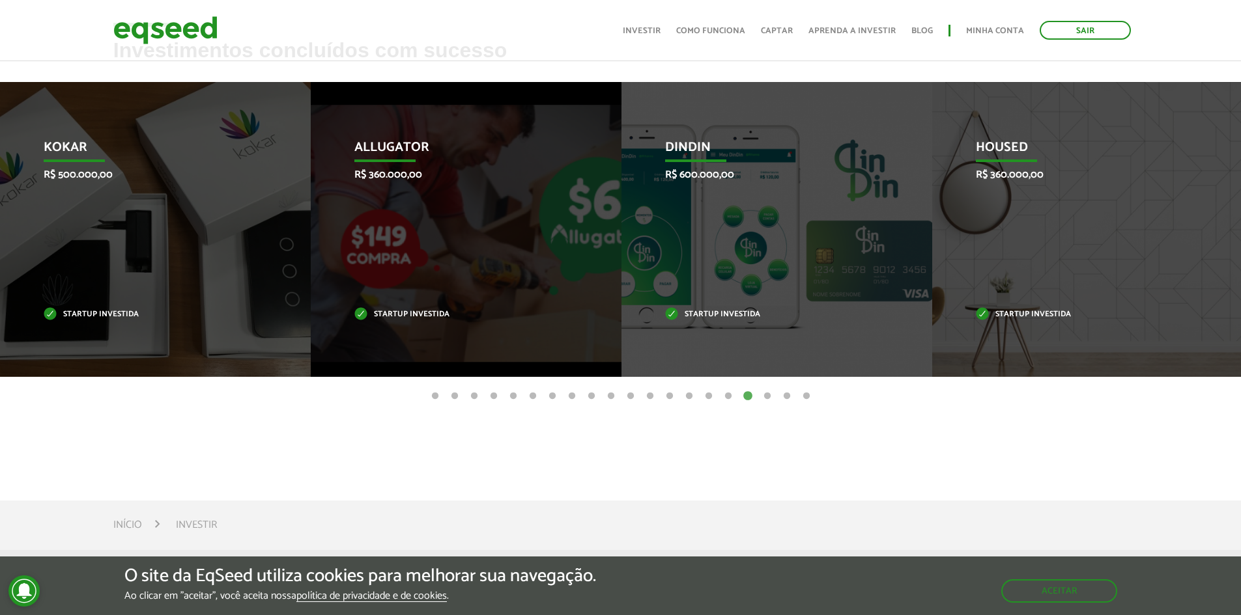
click at [764, 398] on button "18" at bounding box center [767, 396] width 13 height 13
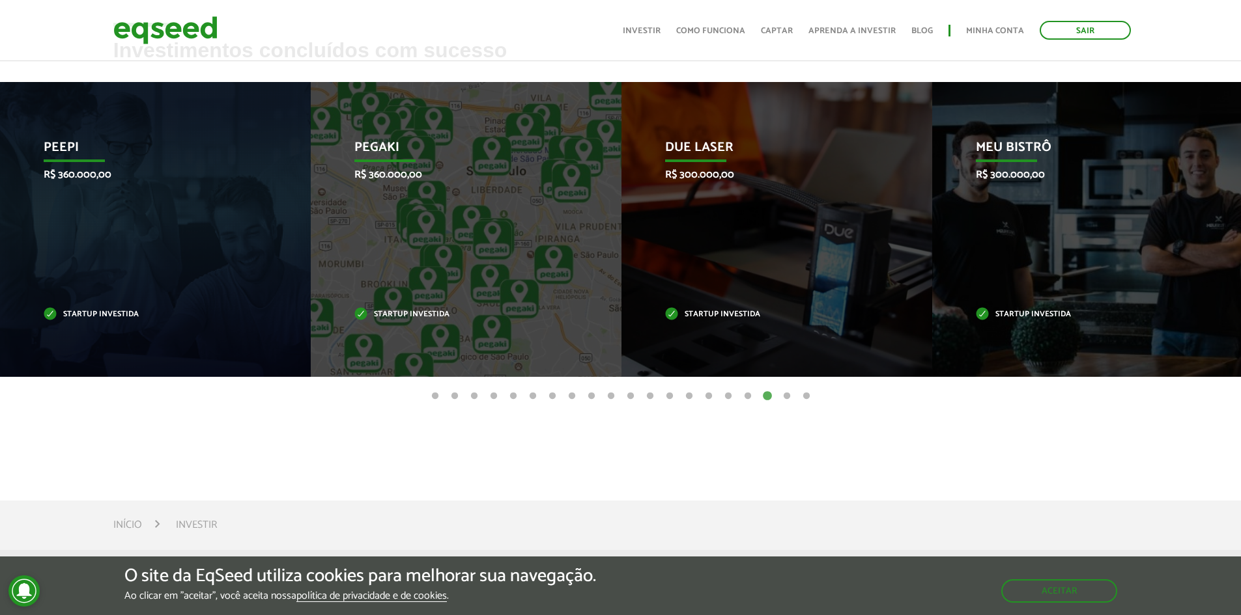
click at [785, 399] on button "19" at bounding box center [786, 396] width 13 height 13
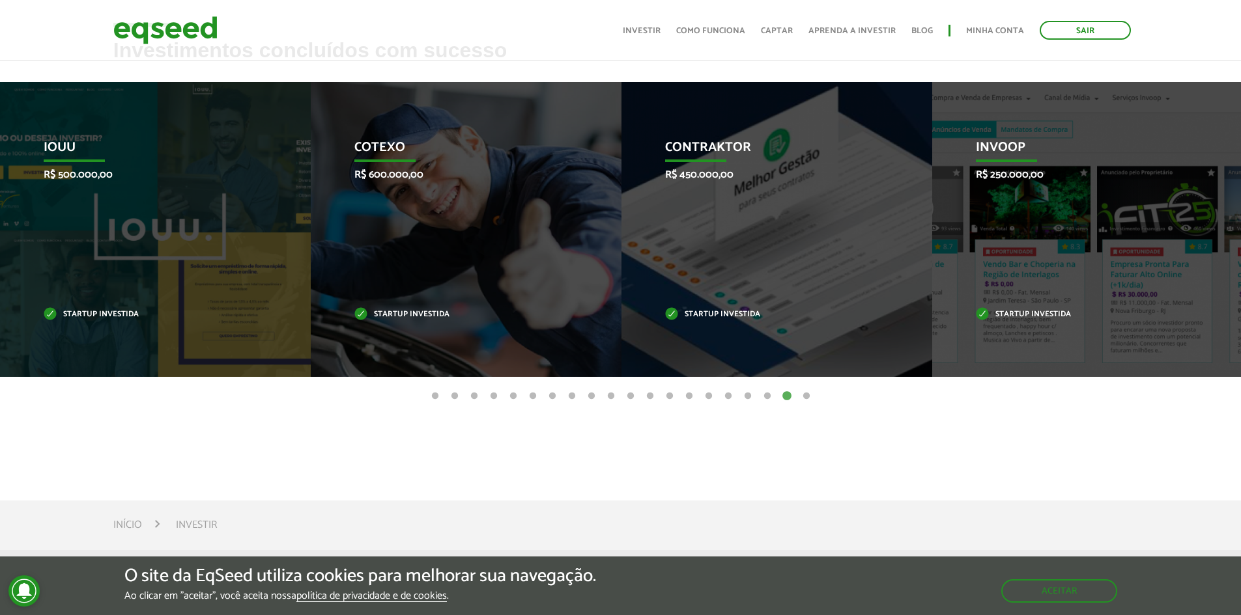
click at [809, 396] on button "20" at bounding box center [806, 396] width 13 height 13
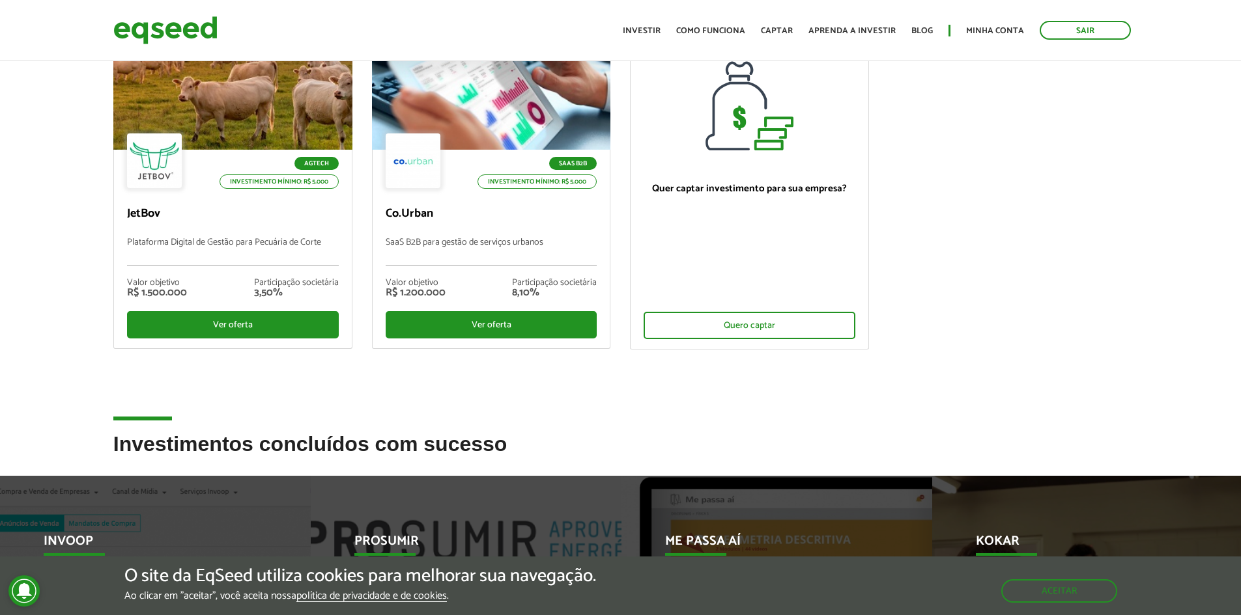
scroll to position [0, 0]
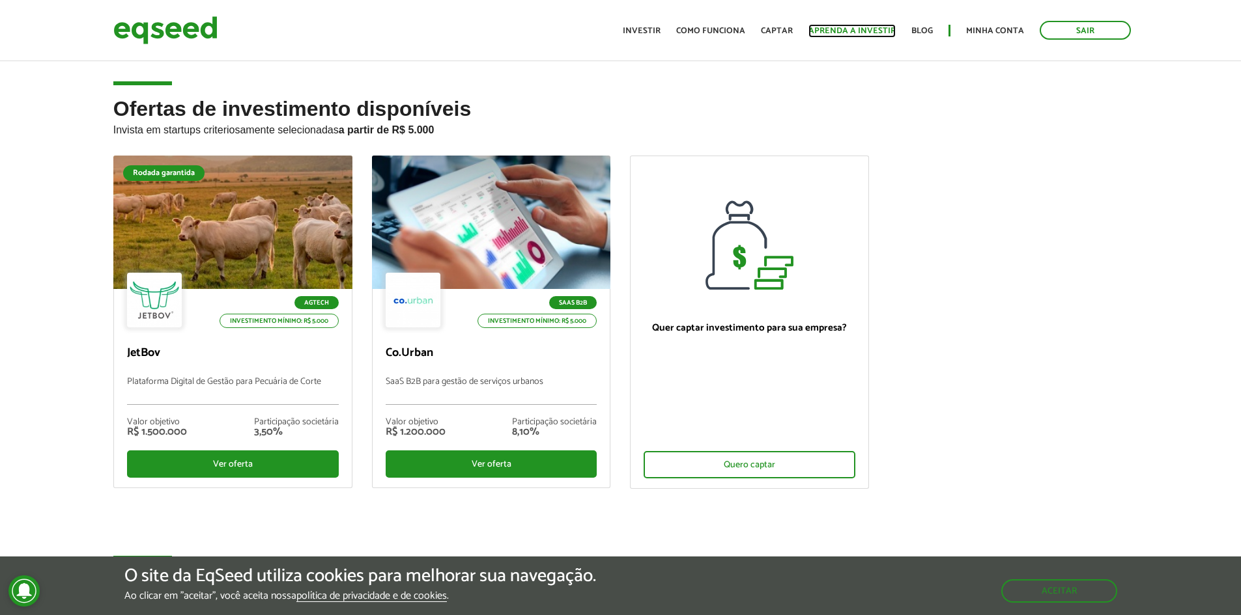
click at [858, 31] on link "Aprenda a investir" at bounding box center [851, 31] width 87 height 8
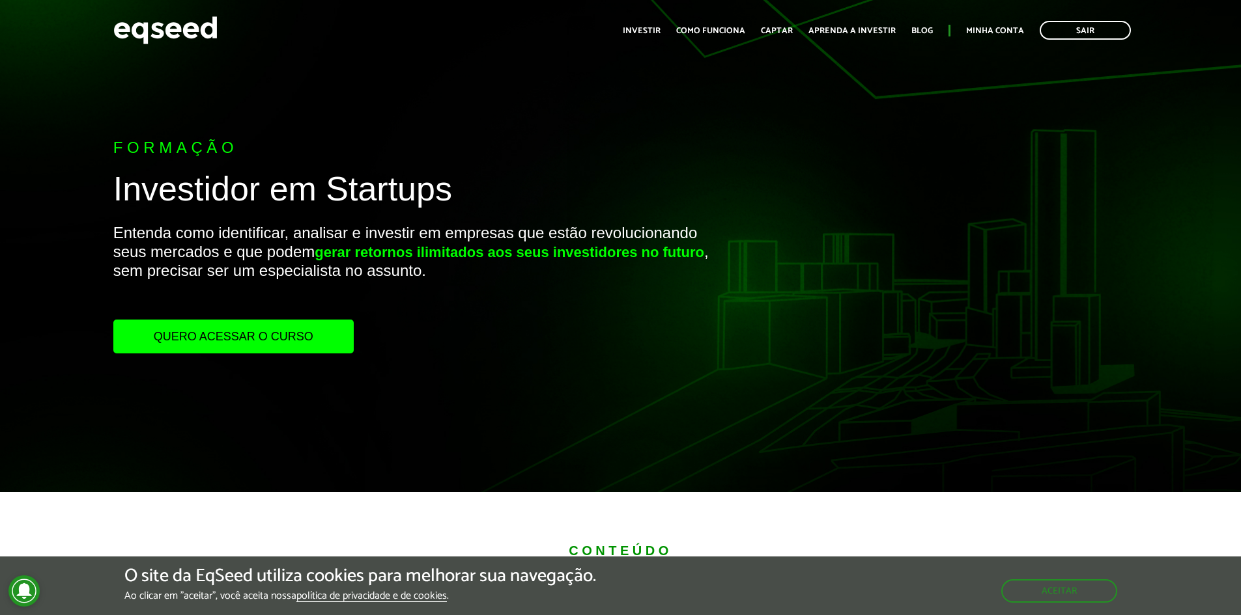
click at [295, 337] on link "Quero acessar o curso" at bounding box center [233, 337] width 240 height 34
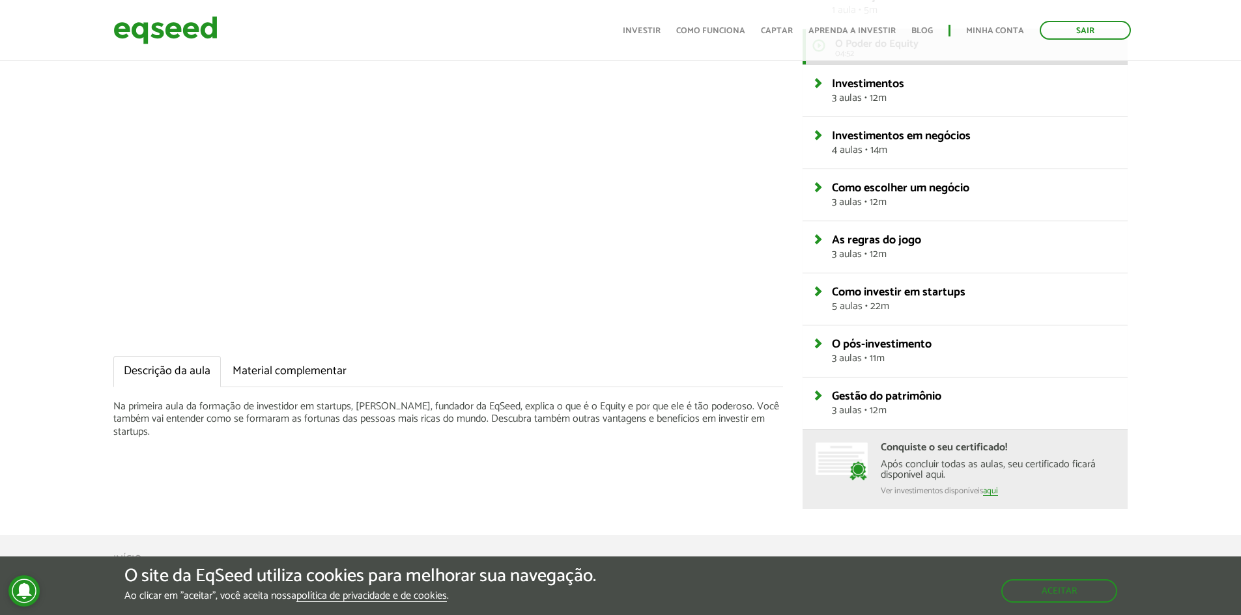
scroll to position [195, 0]
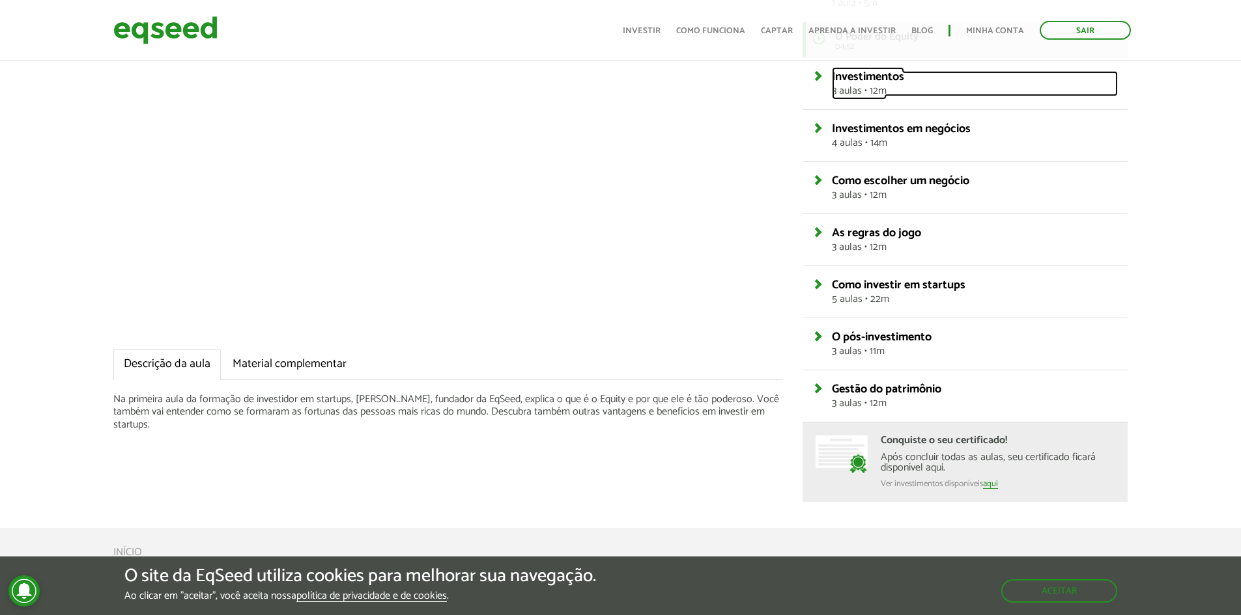
click at [832, 76] on link "Investimentos 3 aulas • 12m" at bounding box center [975, 83] width 286 height 25
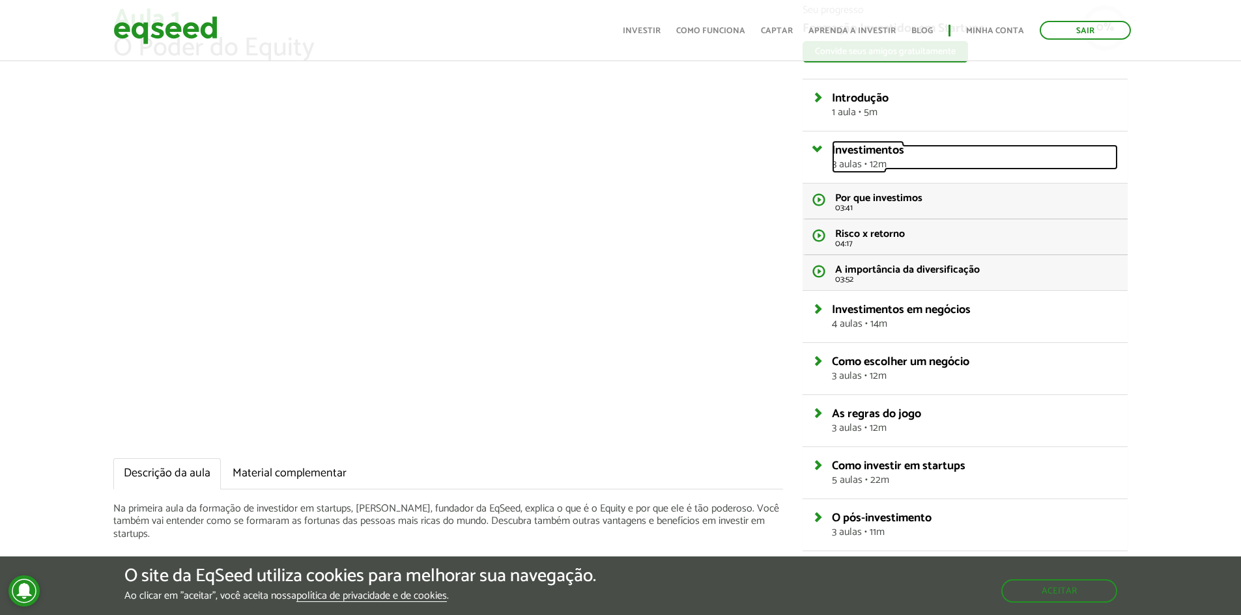
scroll to position [65, 0]
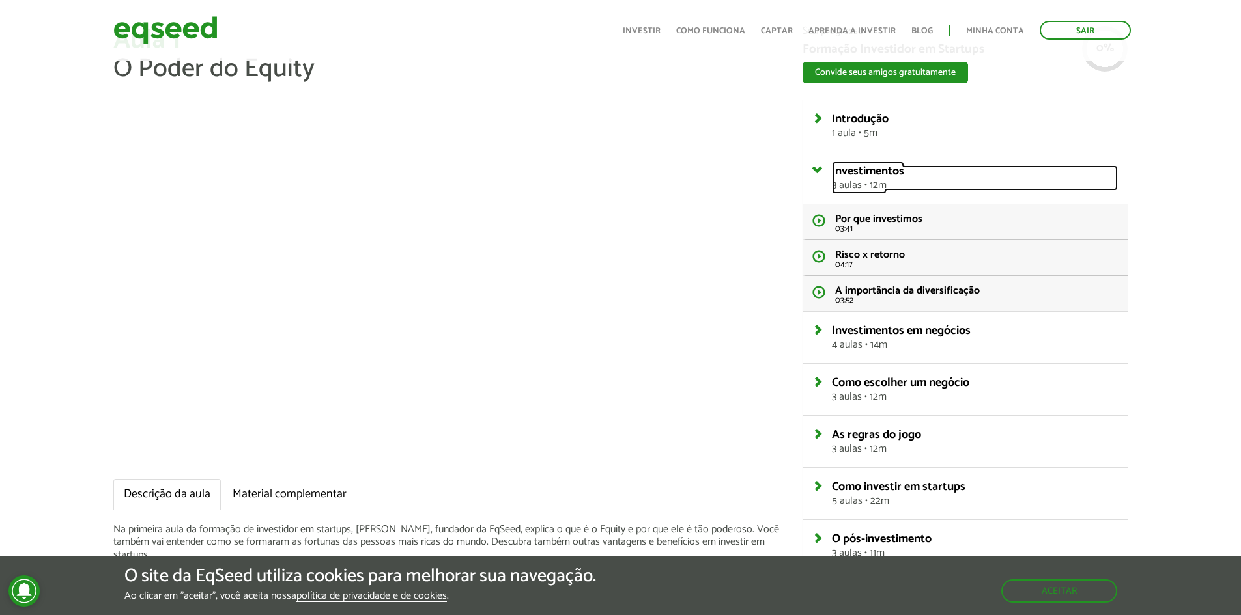
click at [832, 165] on link "Investimentos 3 aulas • 12m" at bounding box center [975, 177] width 286 height 25
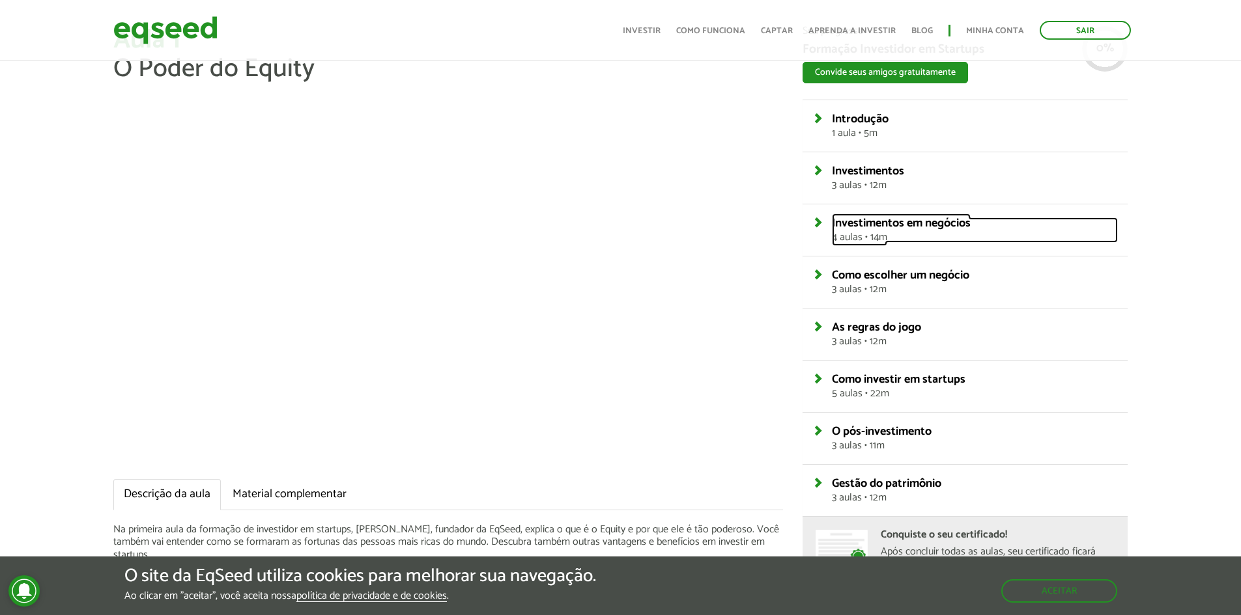
click at [832, 224] on link "Investimentos em negócios 4 aulas • 14m" at bounding box center [975, 229] width 286 height 25
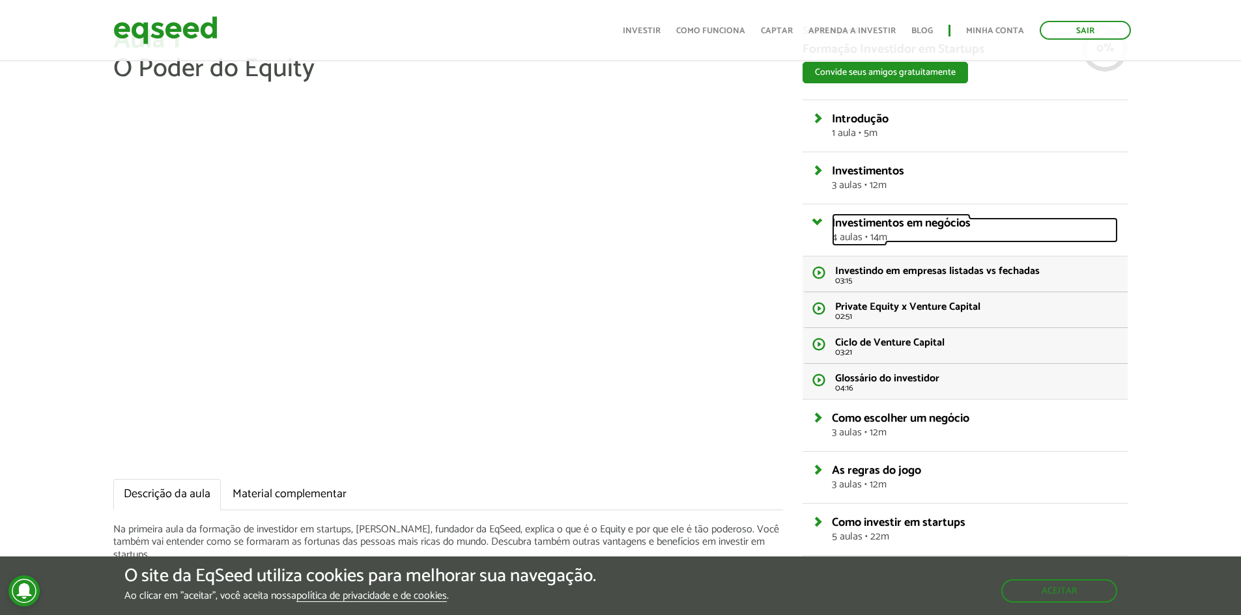
click at [832, 224] on link "Investimentos em negócios 4 aulas • 14m" at bounding box center [975, 229] width 286 height 25
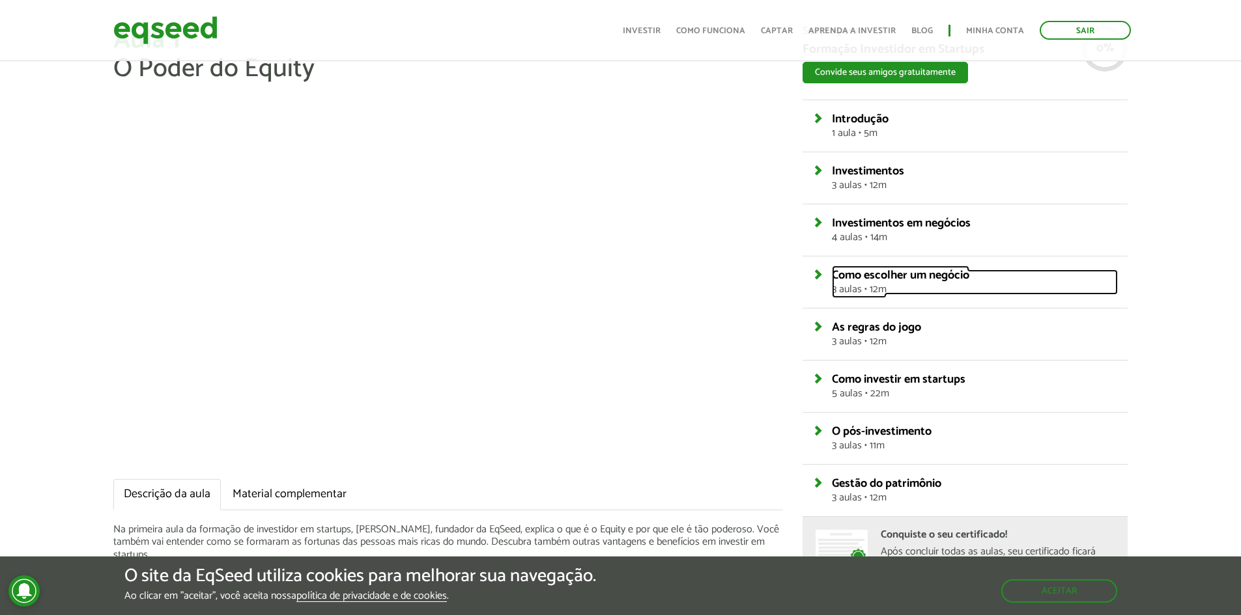
click at [832, 276] on link "Como escolher um negócio 3 aulas • 12m" at bounding box center [975, 282] width 286 height 25
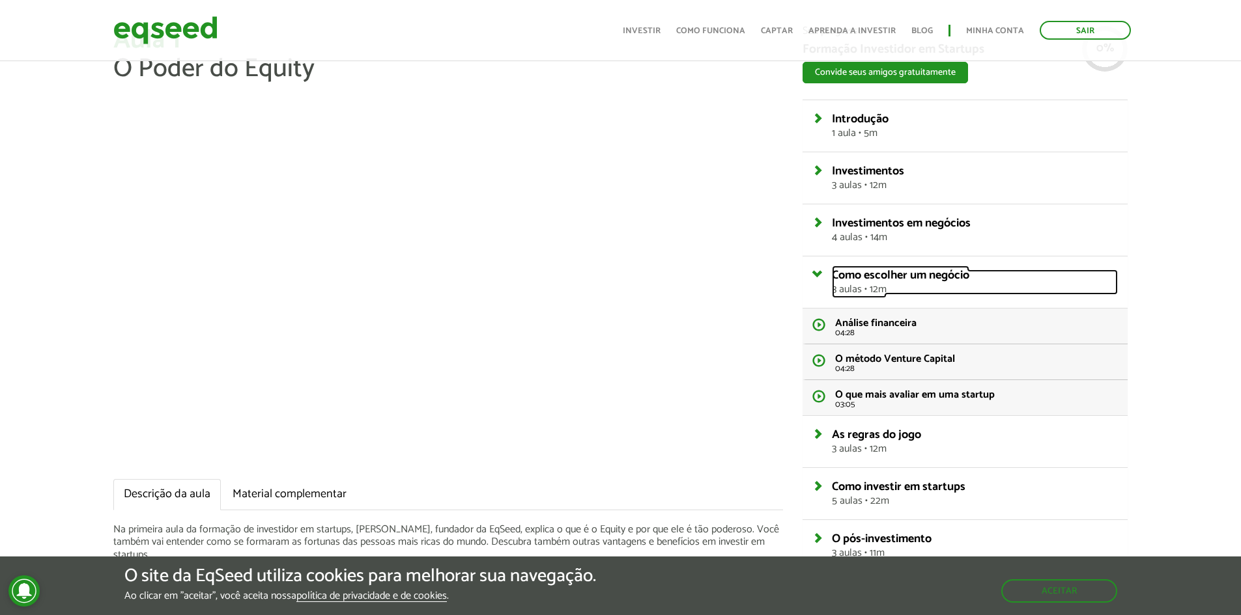
click at [832, 276] on link "Como escolher um negócio 3 aulas • 12m" at bounding box center [975, 282] width 286 height 25
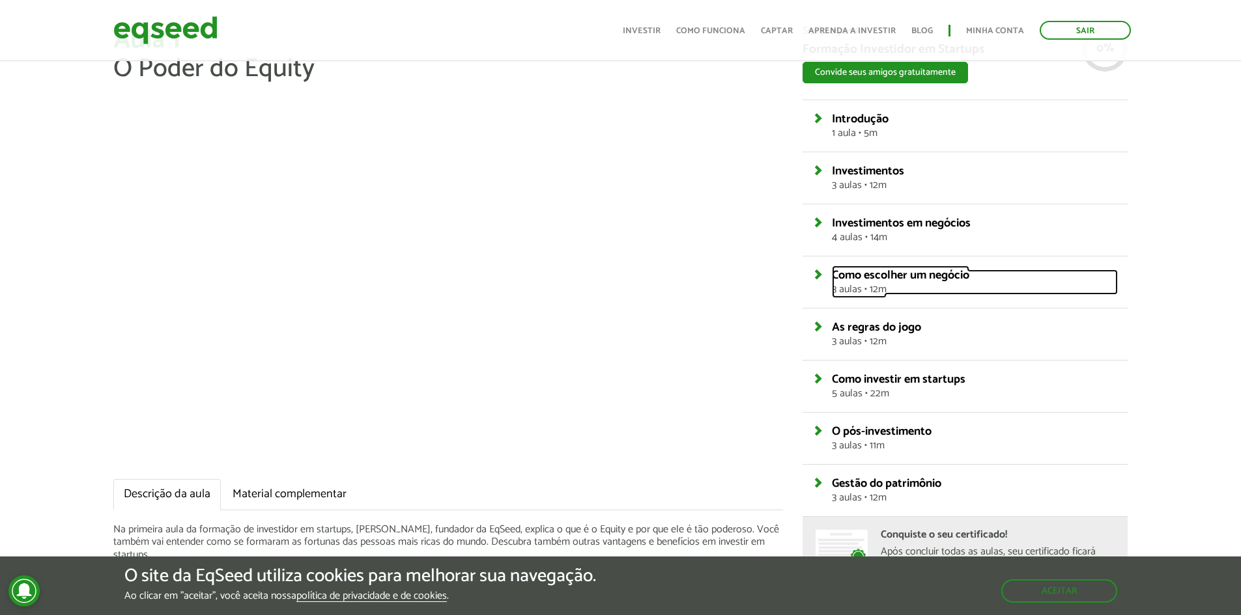
scroll to position [130, 0]
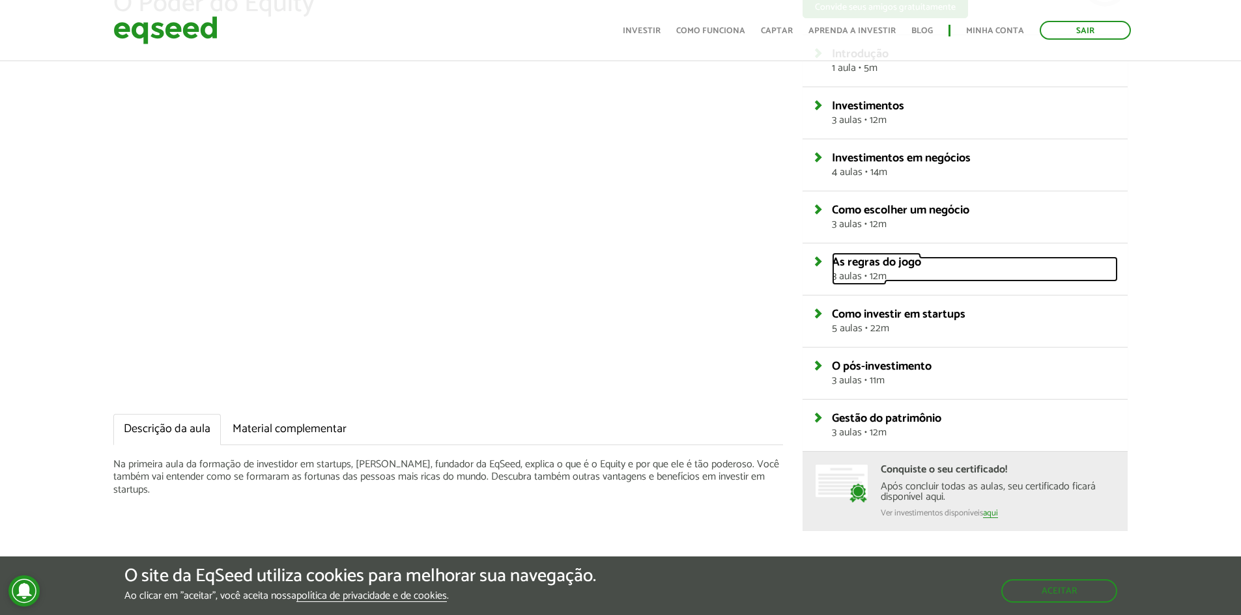
click at [832, 265] on link "As regras do jogo 3 aulas • 12m" at bounding box center [975, 269] width 286 height 25
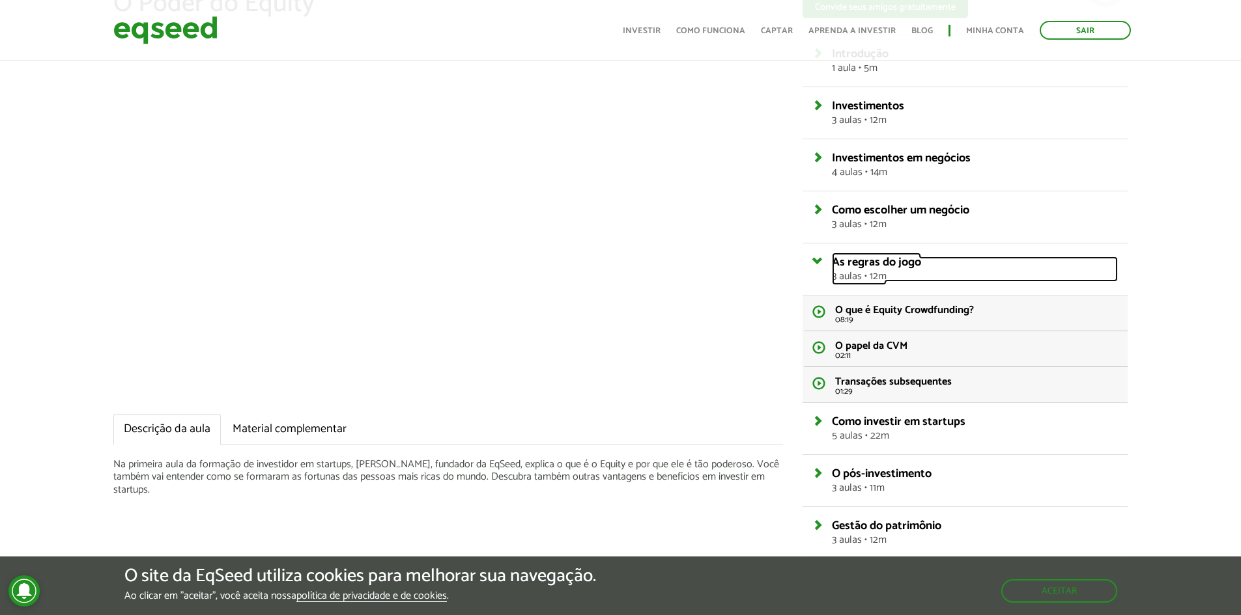
click at [832, 265] on link "As regras do jogo 3 aulas • 12m" at bounding box center [975, 269] width 286 height 25
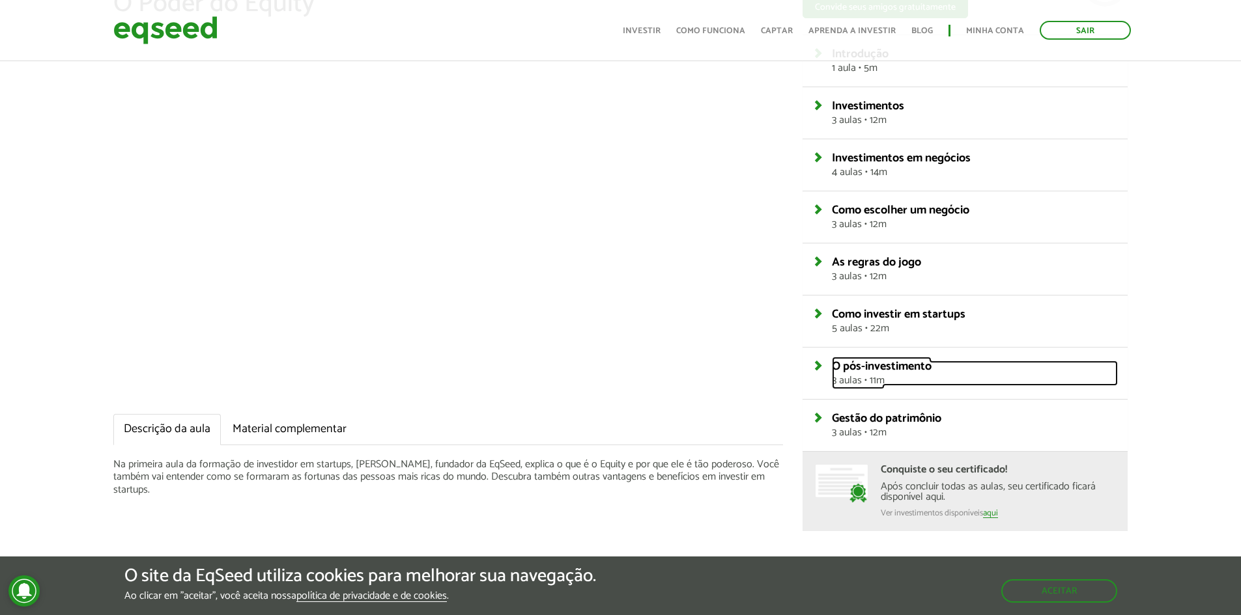
click at [832, 365] on link "O pós-investimento 3 aulas • 11m" at bounding box center [975, 373] width 286 height 25
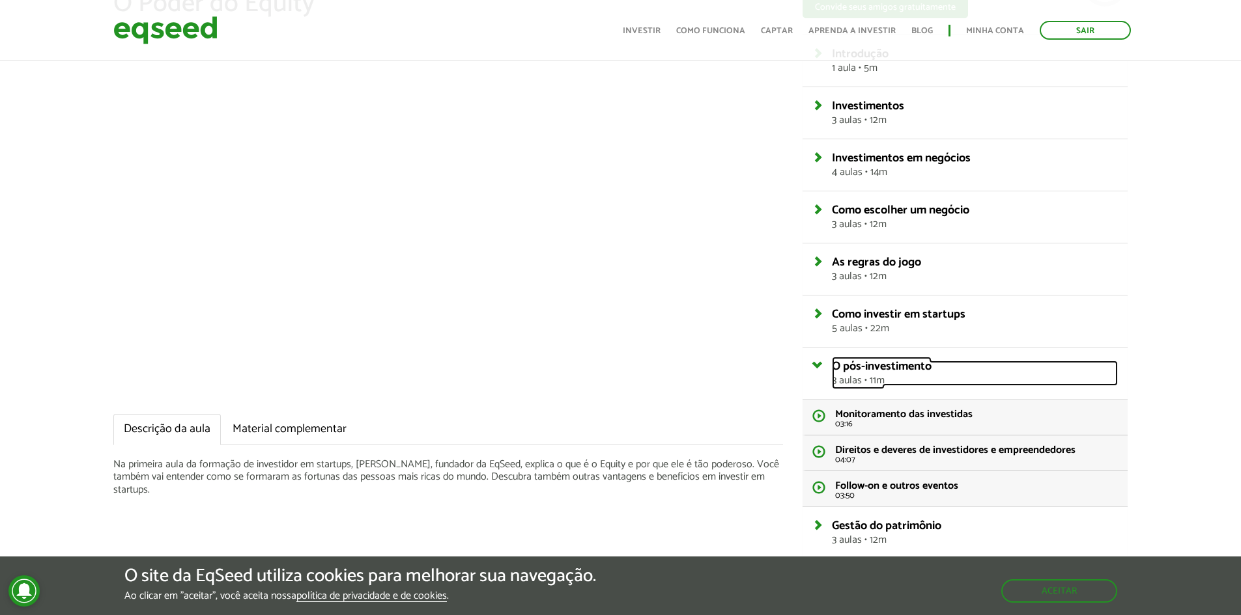
click at [832, 363] on link "O pós-investimento 3 aulas • 11m" at bounding box center [975, 373] width 286 height 25
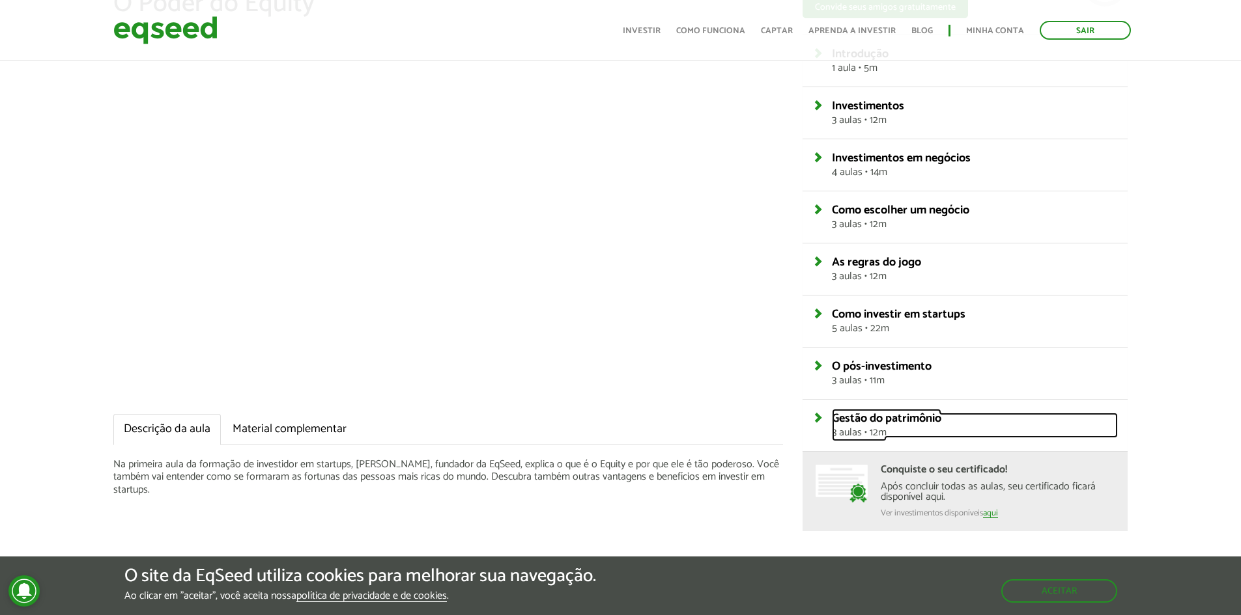
click at [832, 413] on link "Gestão do patrimônio 3 aulas • 12m" at bounding box center [975, 425] width 286 height 25
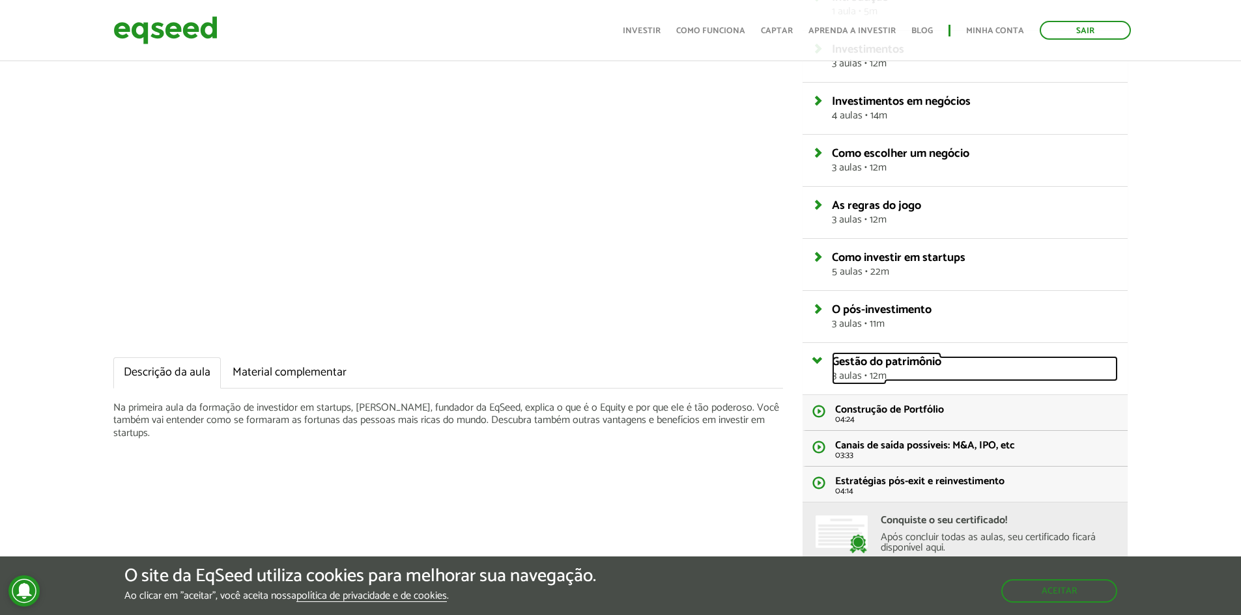
scroll to position [260, 0]
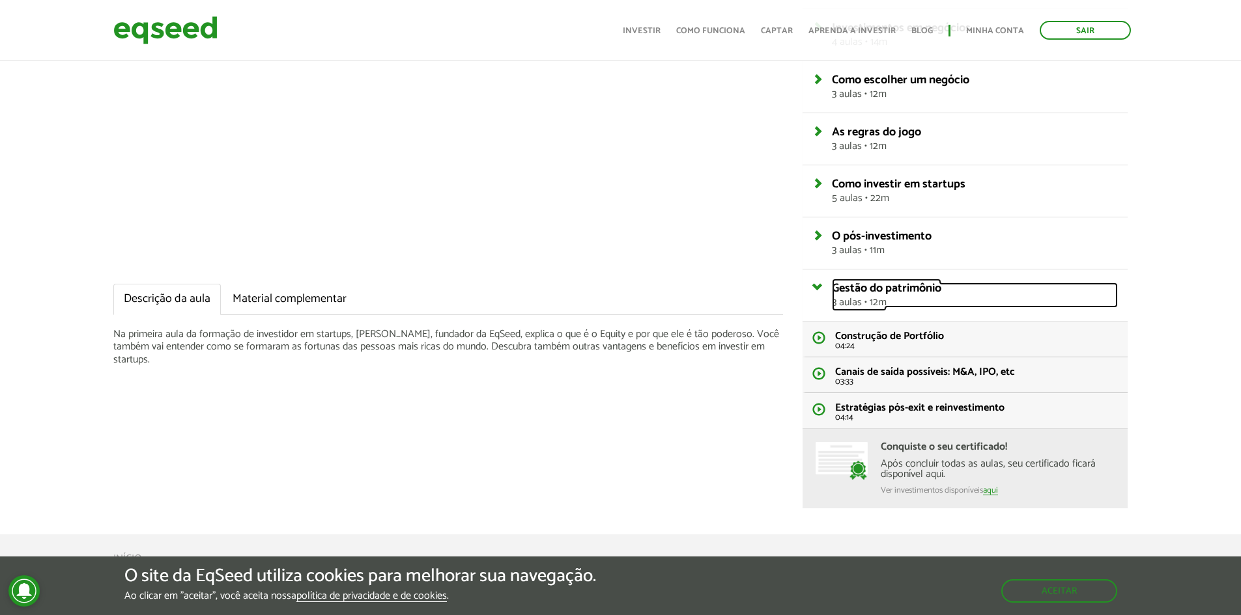
click at [832, 290] on link "Gestão do patrimônio 3 aulas • 12m" at bounding box center [975, 295] width 286 height 25
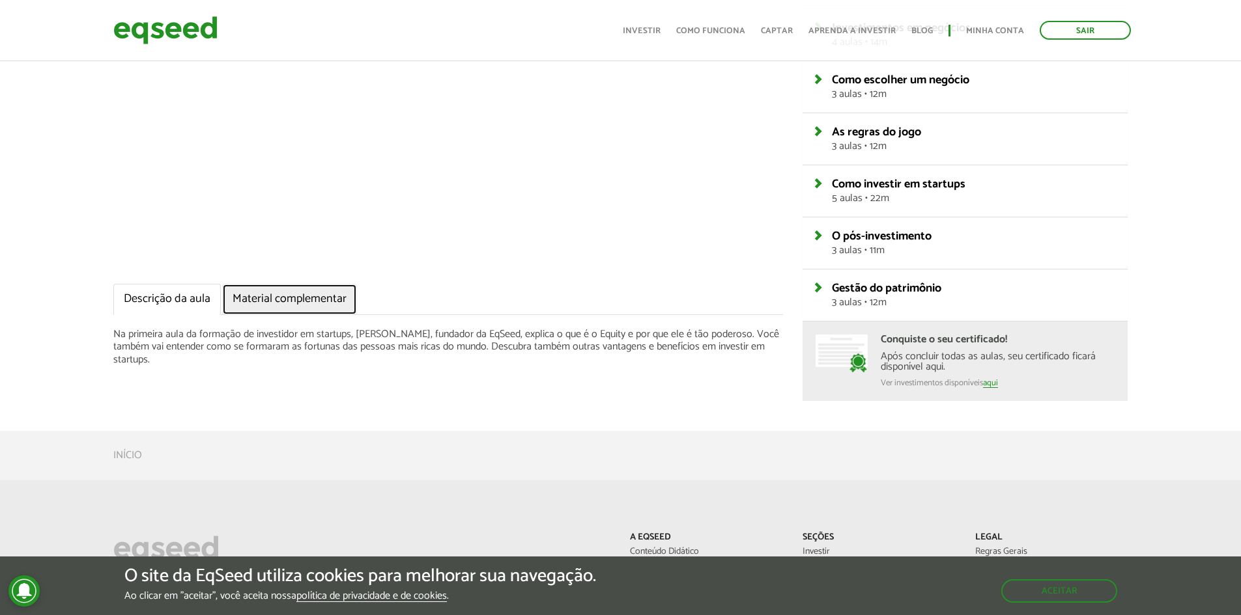
click at [245, 299] on link "Material complementar" at bounding box center [289, 299] width 135 height 31
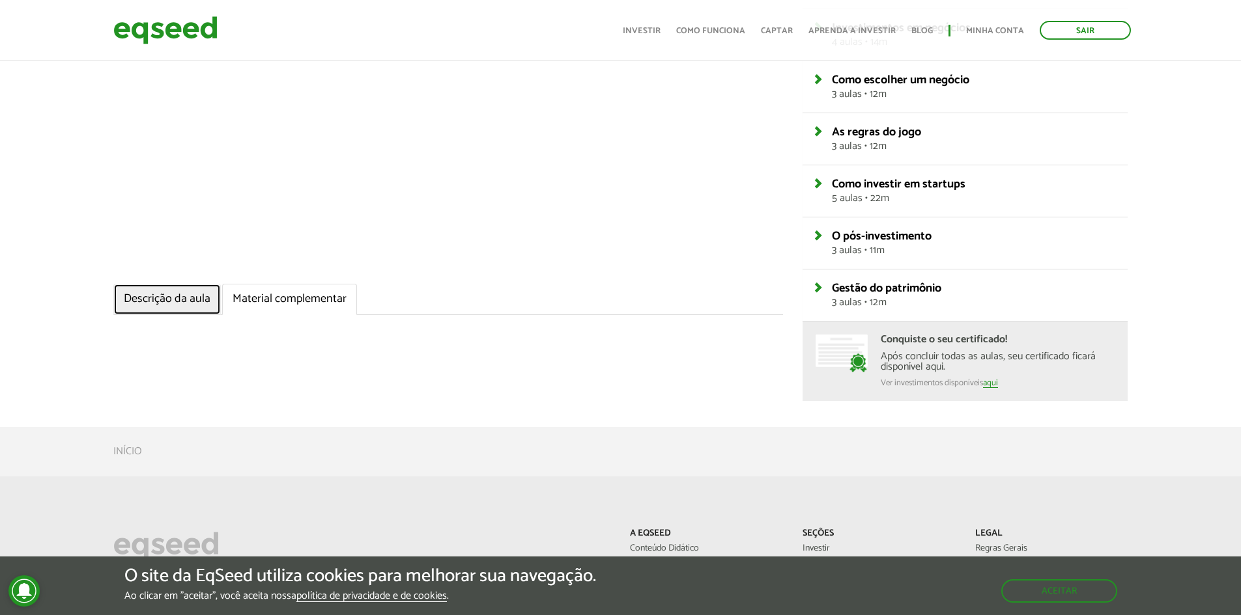
click at [180, 298] on link "Descrição da aula" at bounding box center [166, 299] width 107 height 31
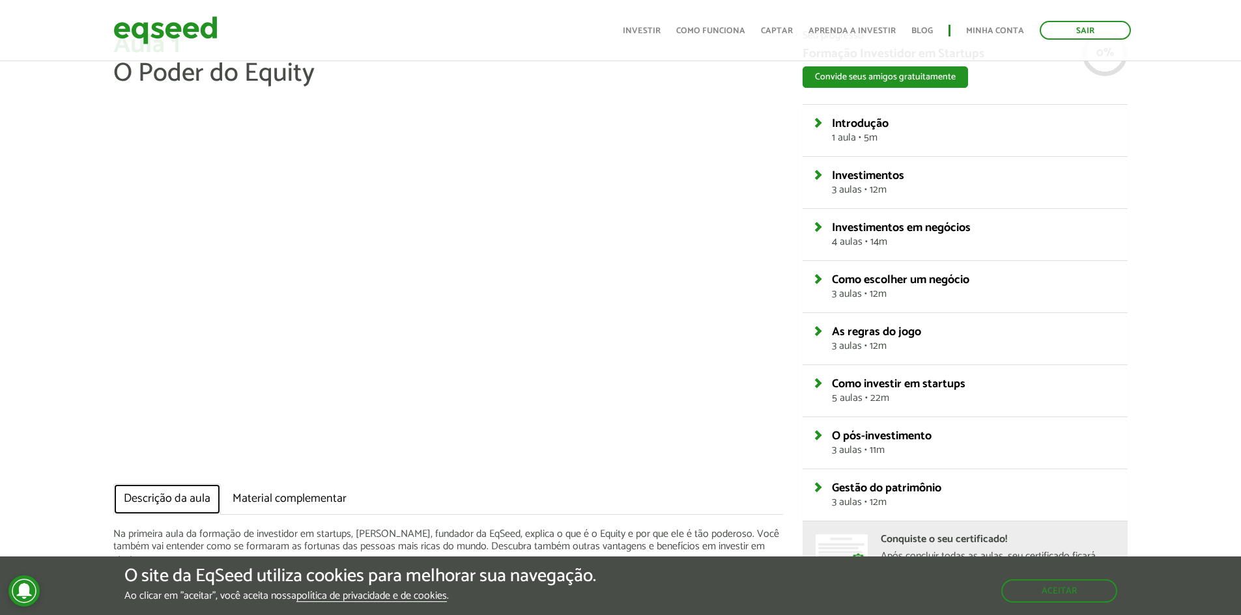
scroll to position [0, 0]
